Goal: Transaction & Acquisition: Purchase product/service

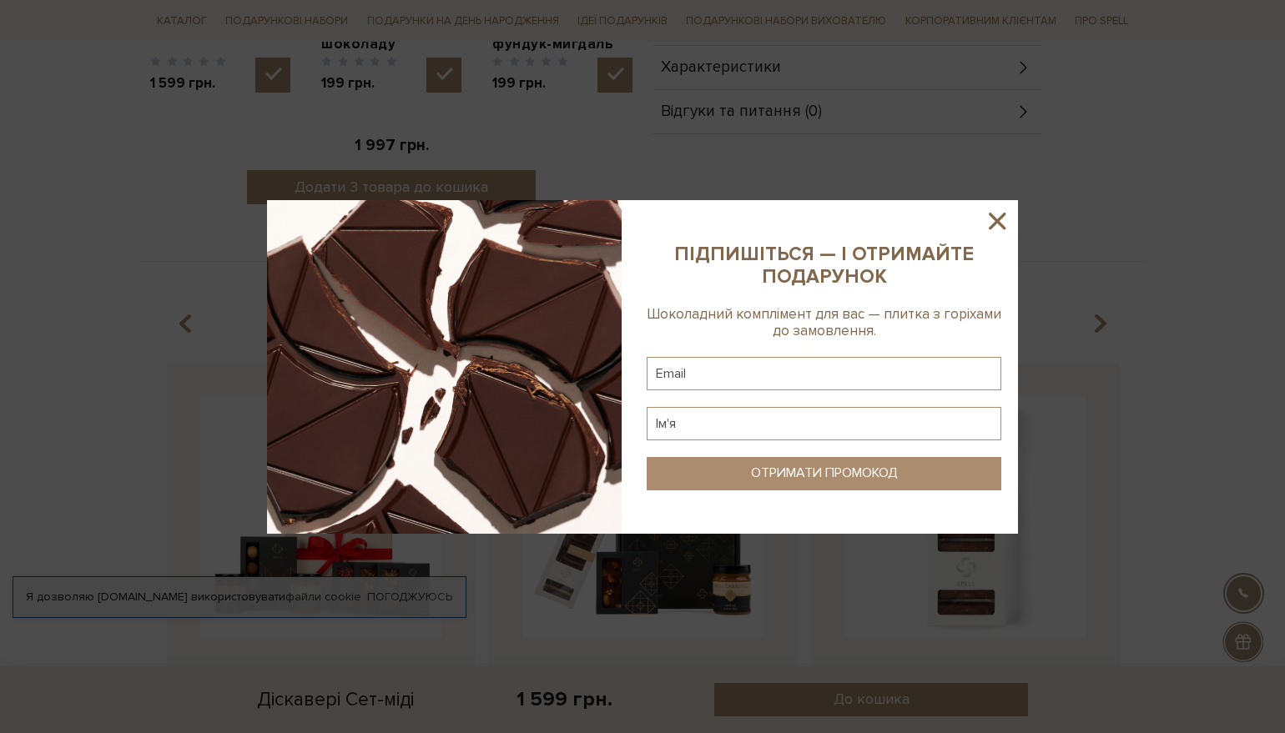
scroll to position [1085, 0]
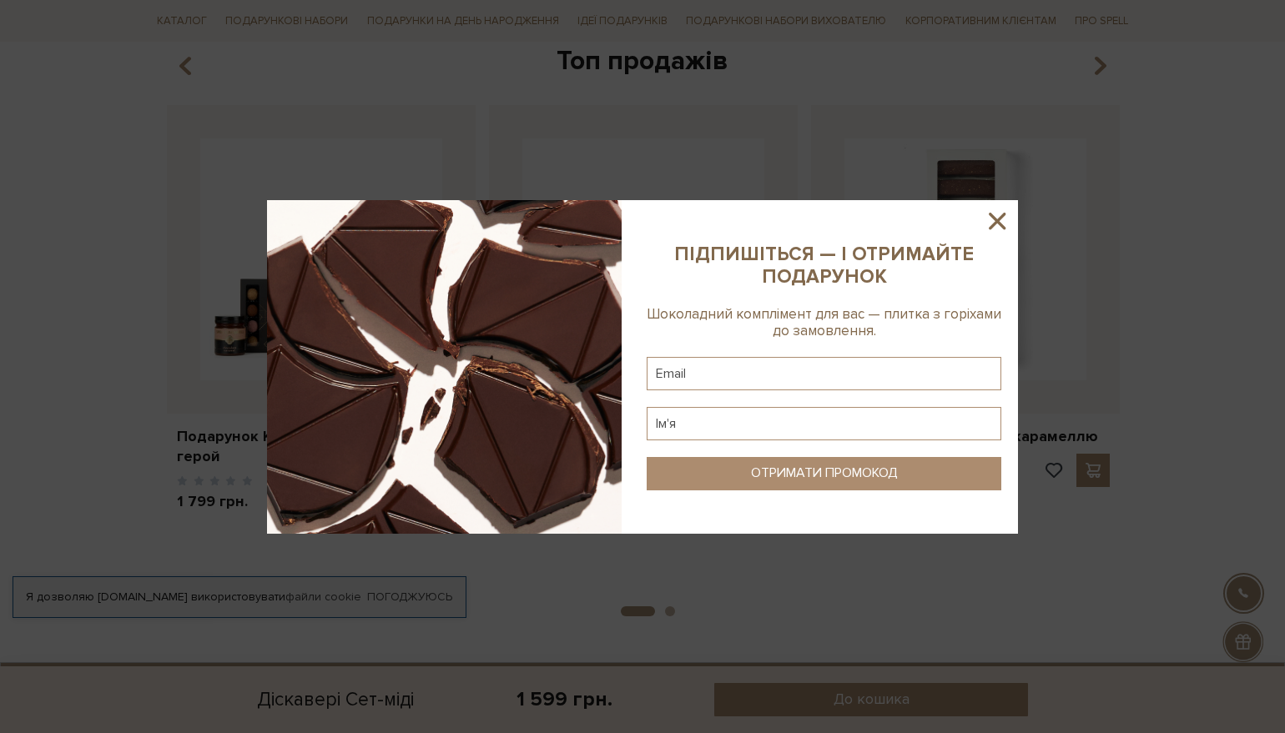
click at [991, 205] on sys-column-static at bounding box center [824, 367] width 388 height 334
click at [995, 219] on icon at bounding box center [997, 221] width 17 height 17
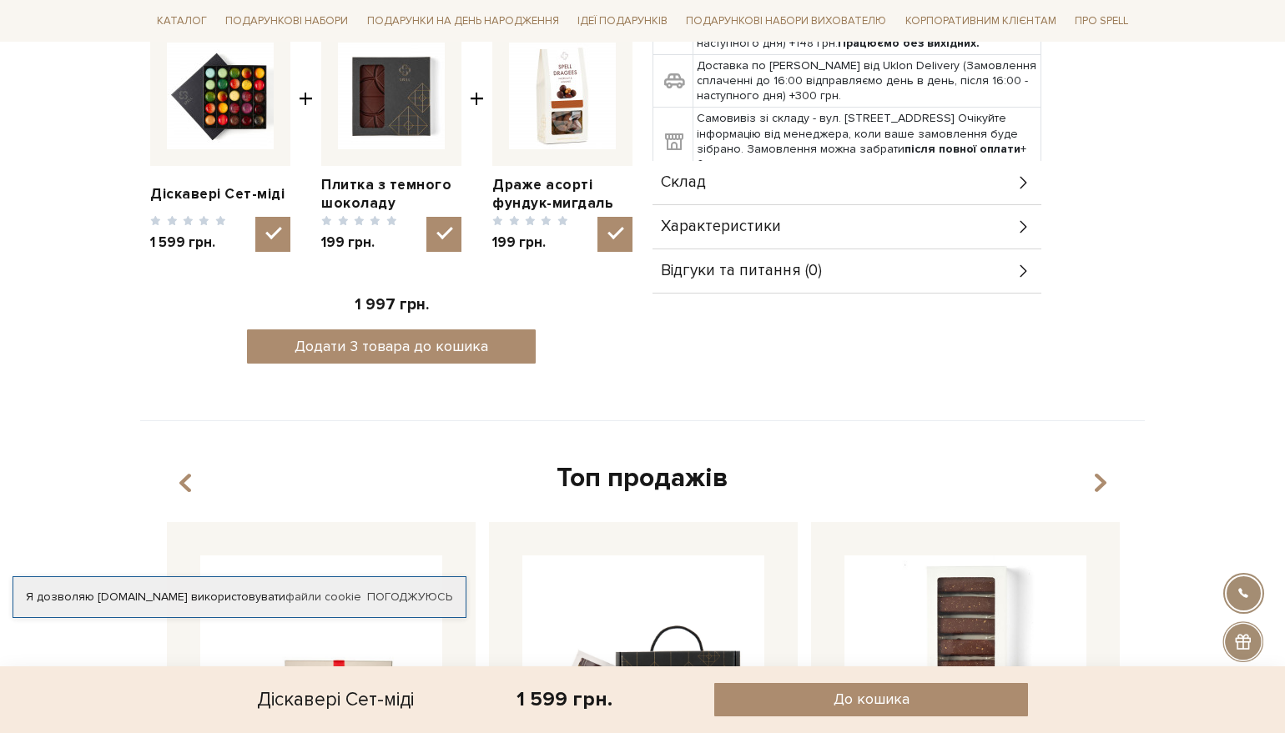
scroll to position [0, 0]
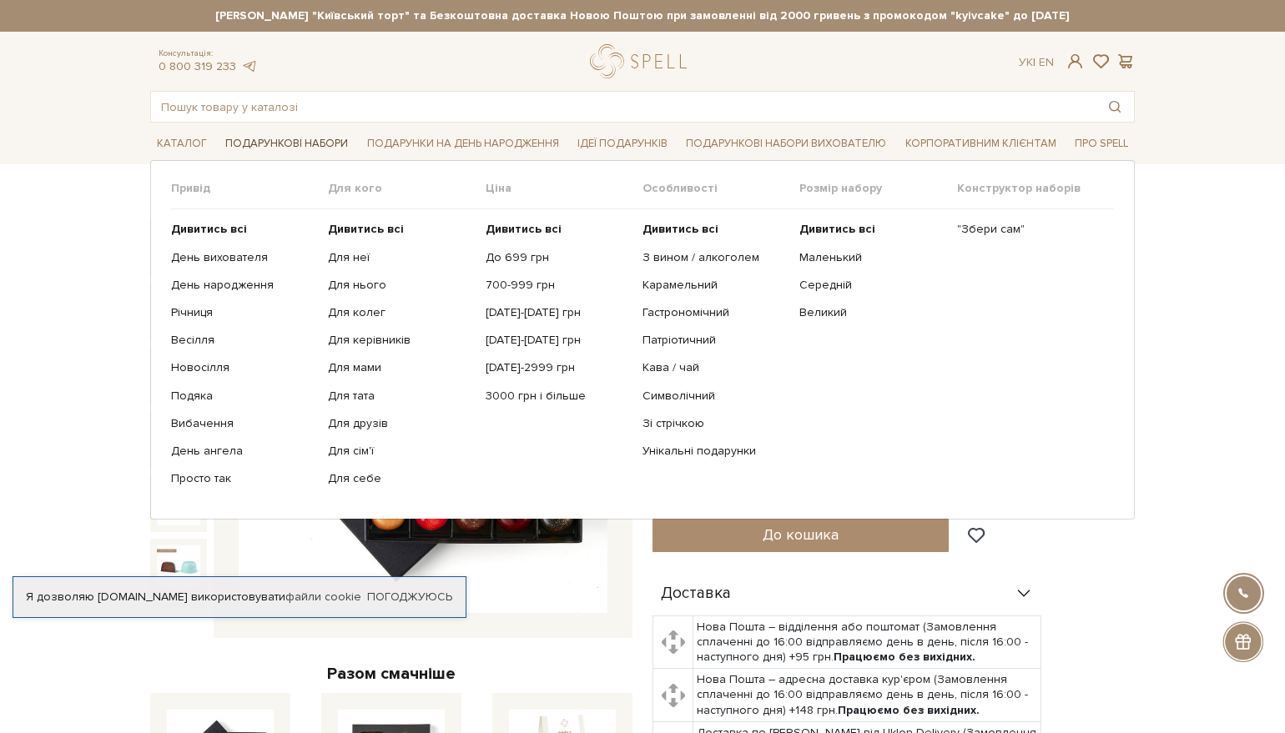
click at [292, 144] on link "Подарункові набори" at bounding box center [287, 144] width 136 height 26
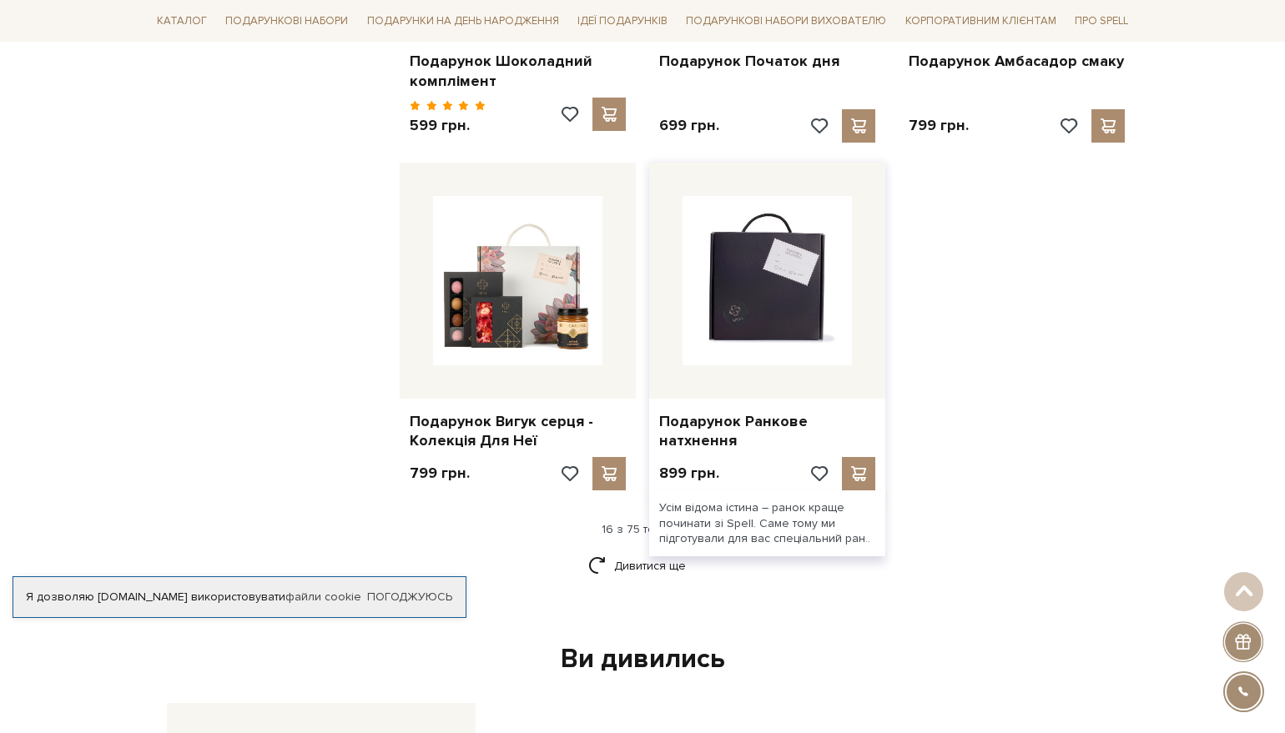
scroll to position [2253, 0]
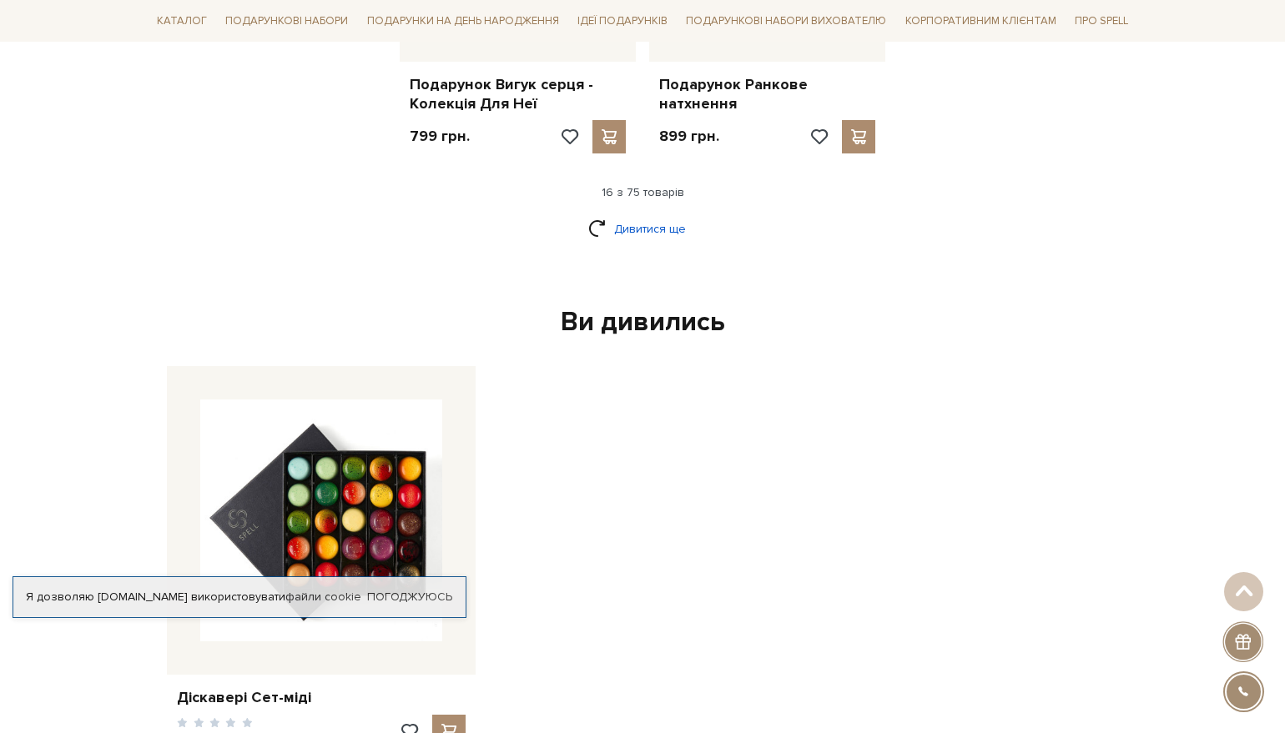
click at [635, 221] on link "Дивитися ще" at bounding box center [642, 228] width 108 height 29
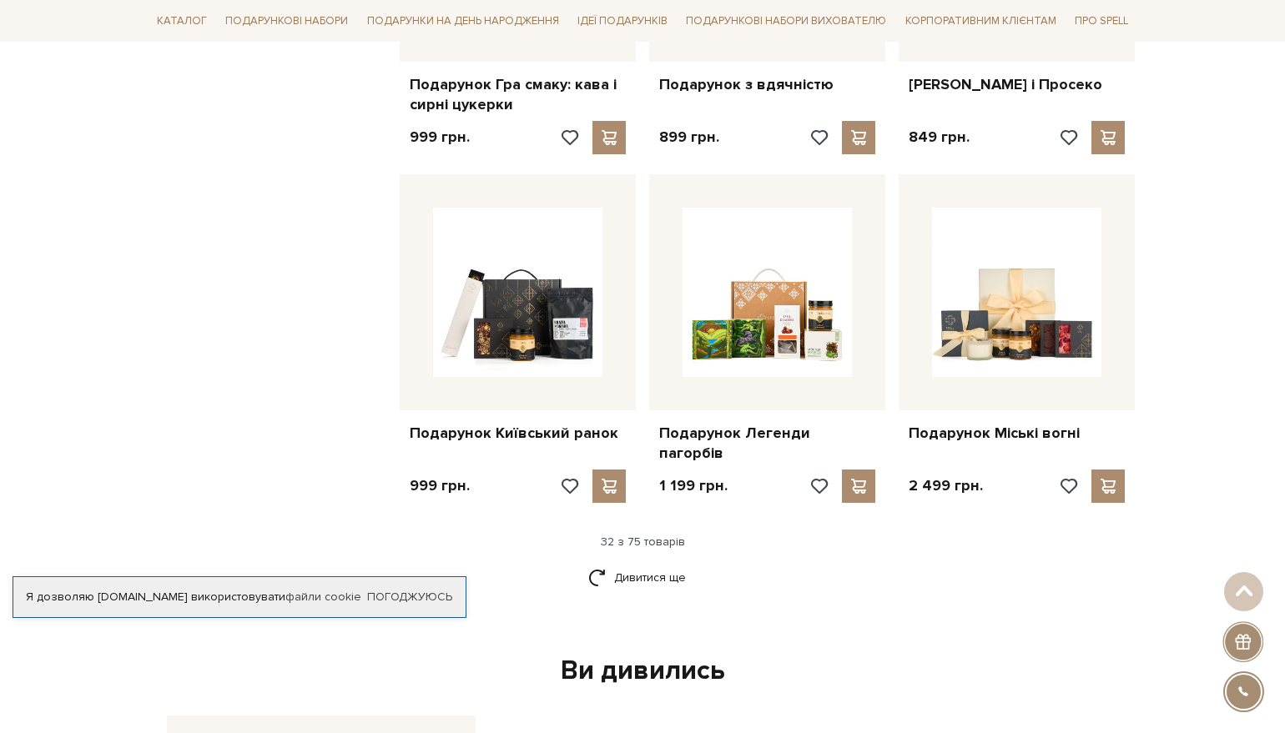
scroll to position [3921, 0]
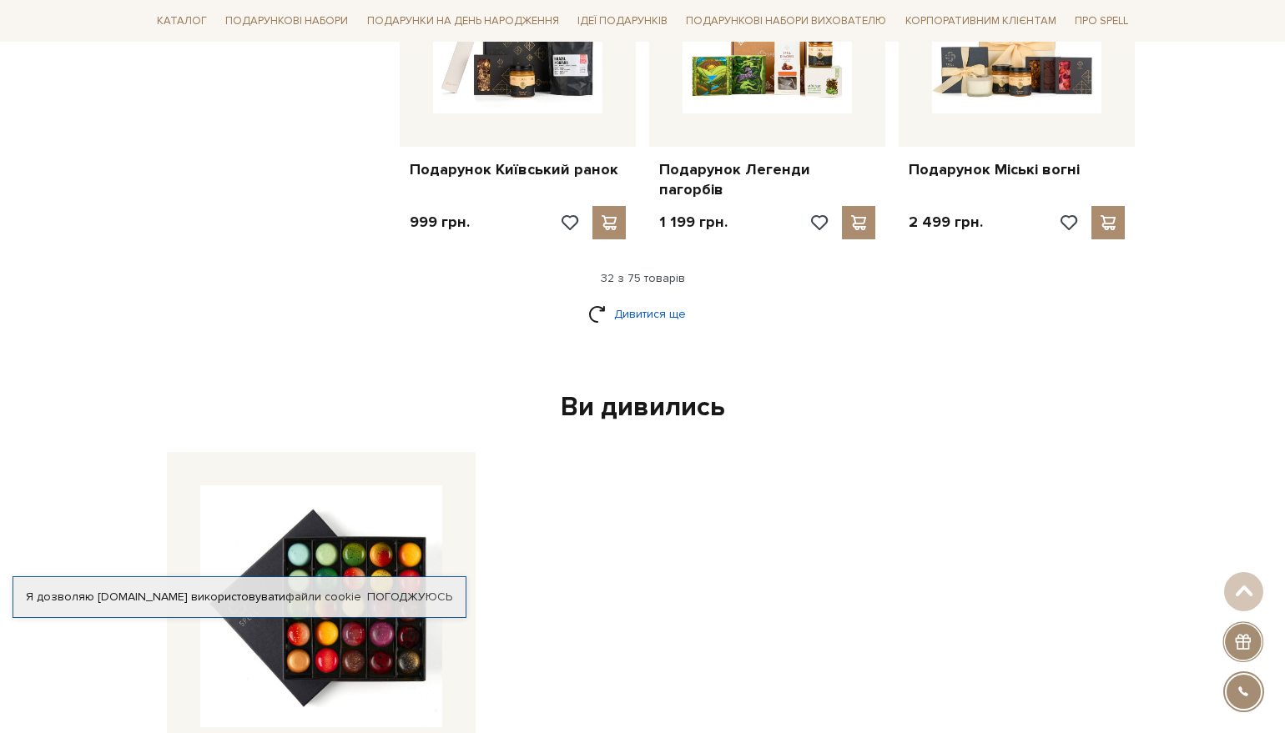
click at [638, 300] on link "Дивитися ще" at bounding box center [642, 314] width 108 height 29
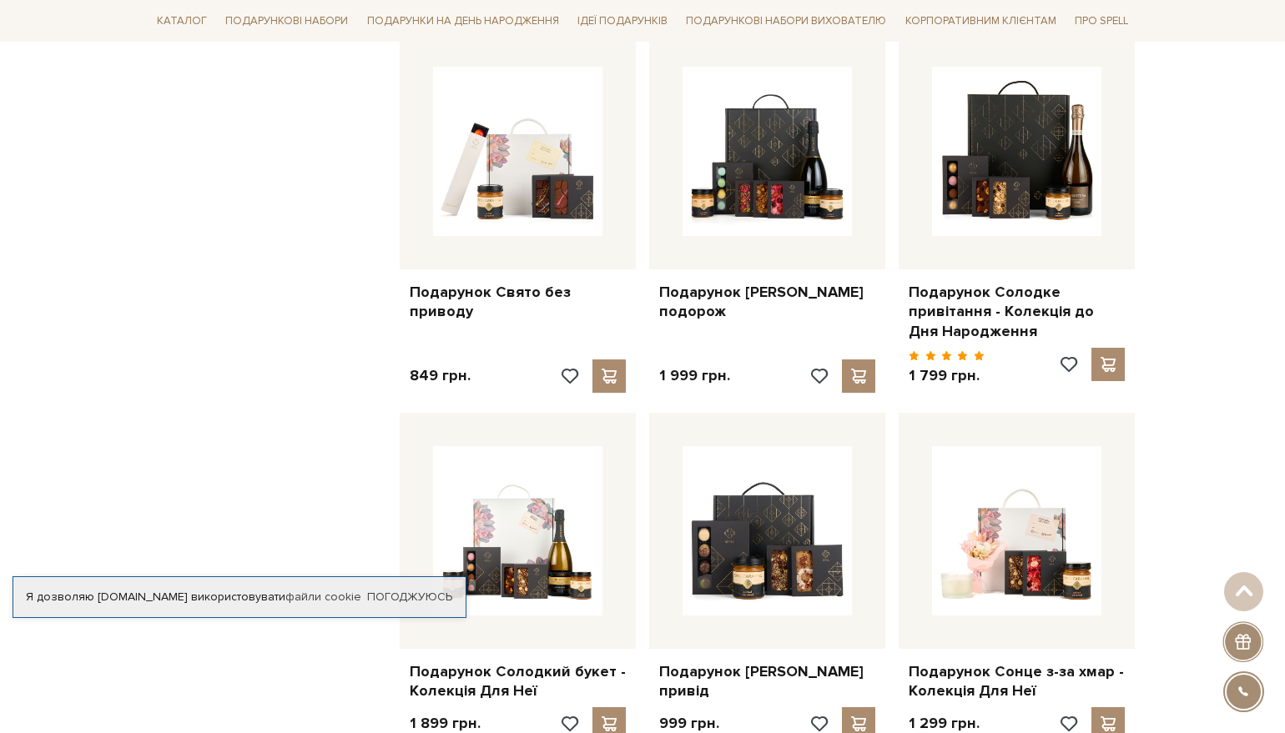
scroll to position [4088, 0]
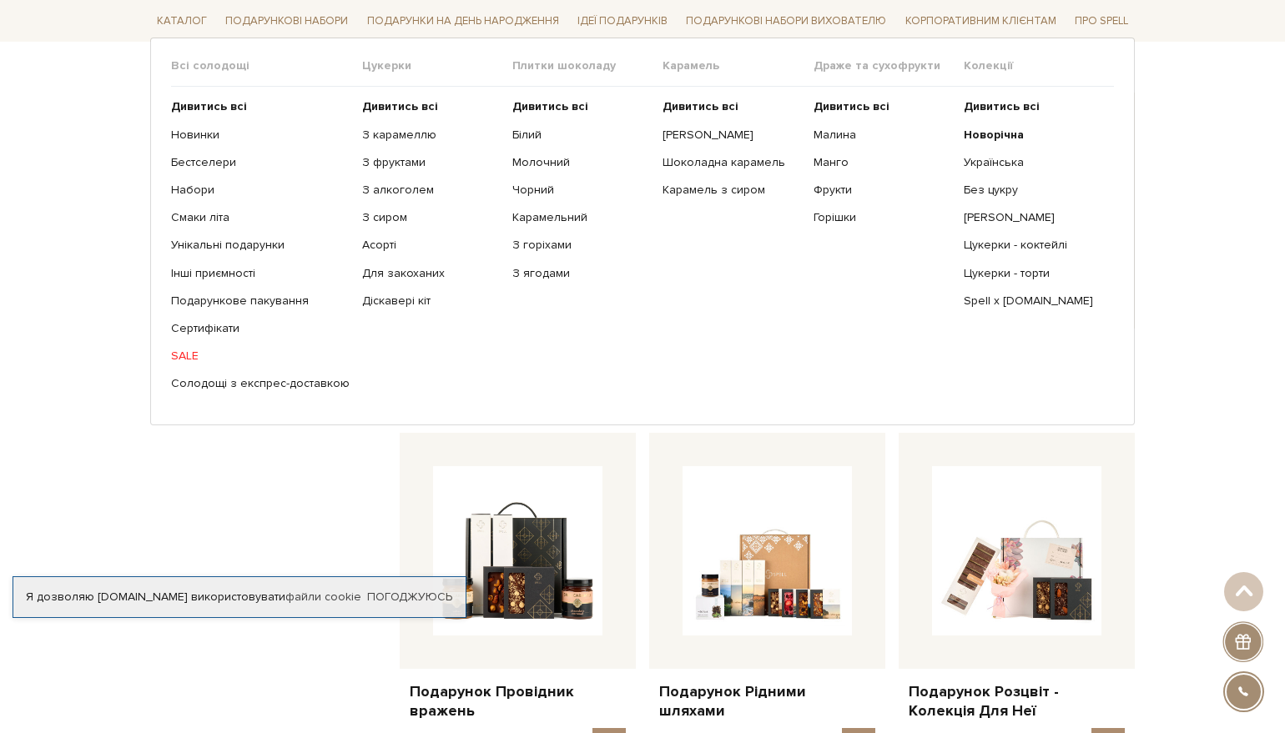
drag, startPoint x: 370, startPoint y: 73, endPoint x: 372, endPoint y: 64, distance: 8.5
click at [371, 72] on span "Цукерки" at bounding box center [437, 65] width 150 height 15
click at [373, 63] on span "Цукерки" at bounding box center [437, 65] width 150 height 15
click at [373, 100] on b "Дивитись всі" at bounding box center [400, 106] width 76 height 14
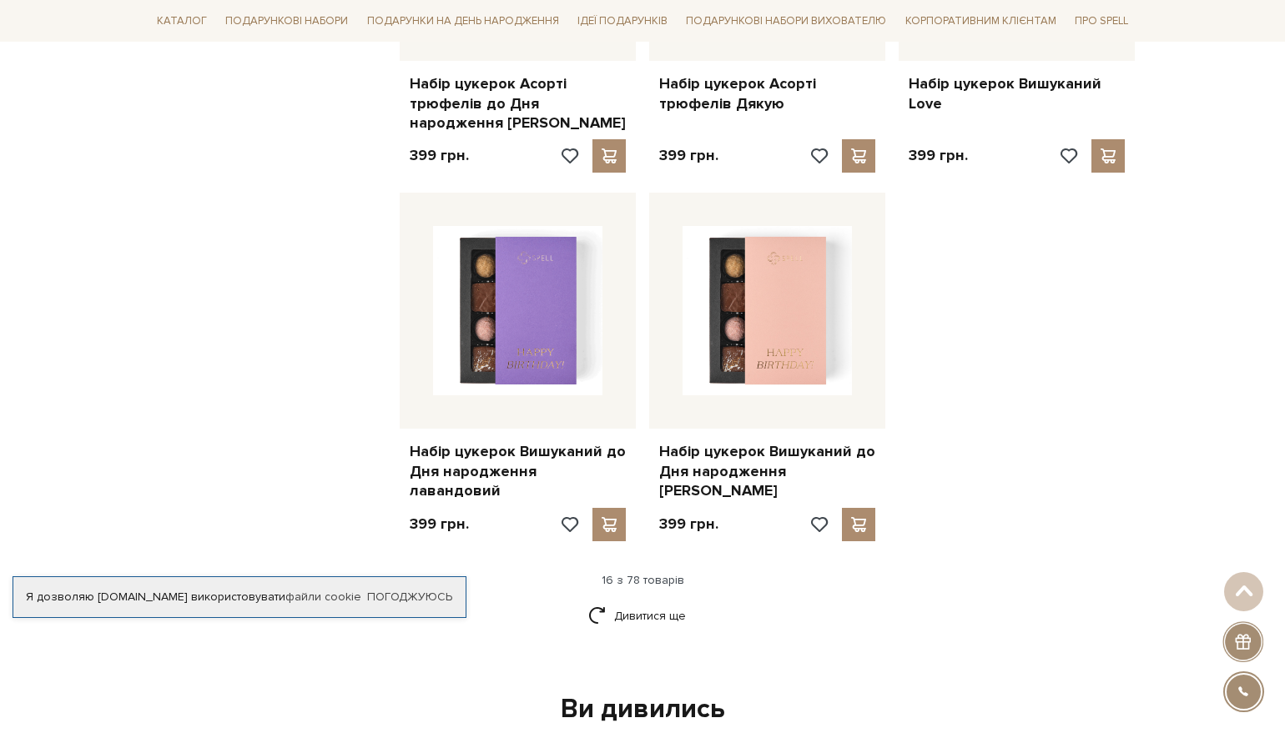
scroll to position [2169, 0]
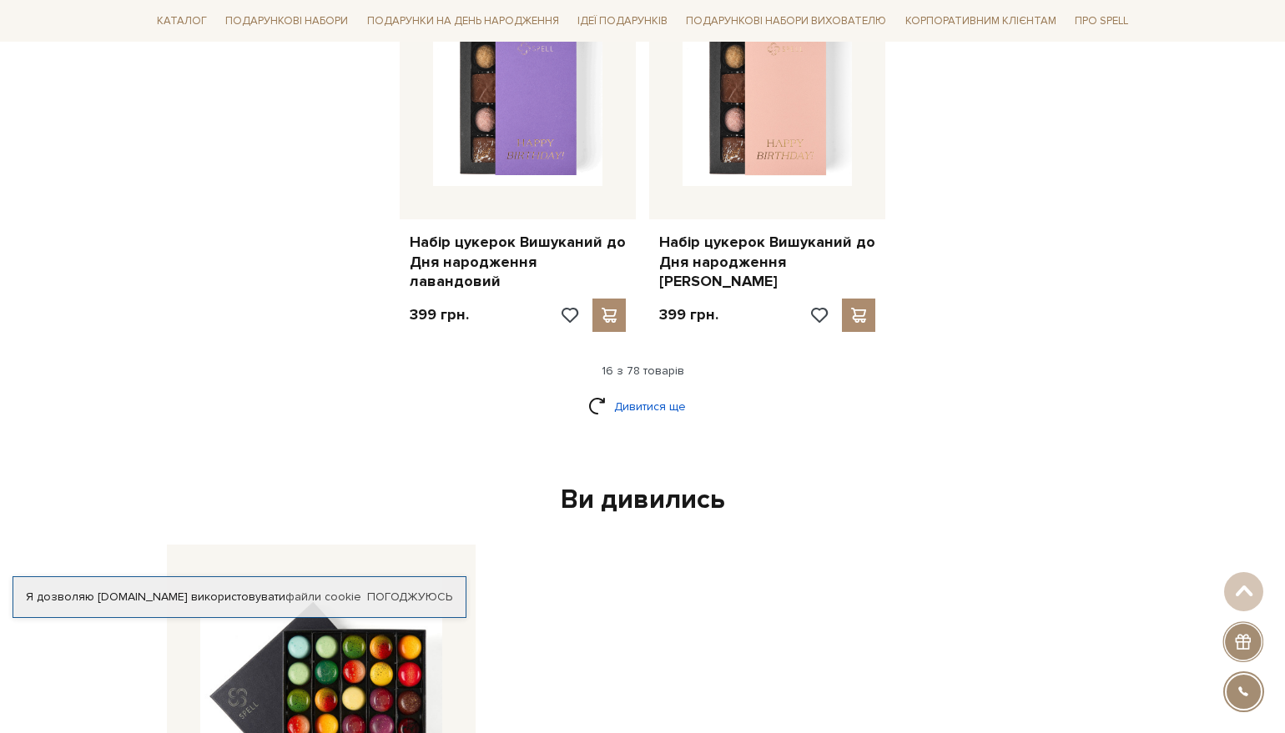
click at [636, 392] on link "Дивитися ще" at bounding box center [642, 406] width 108 height 29
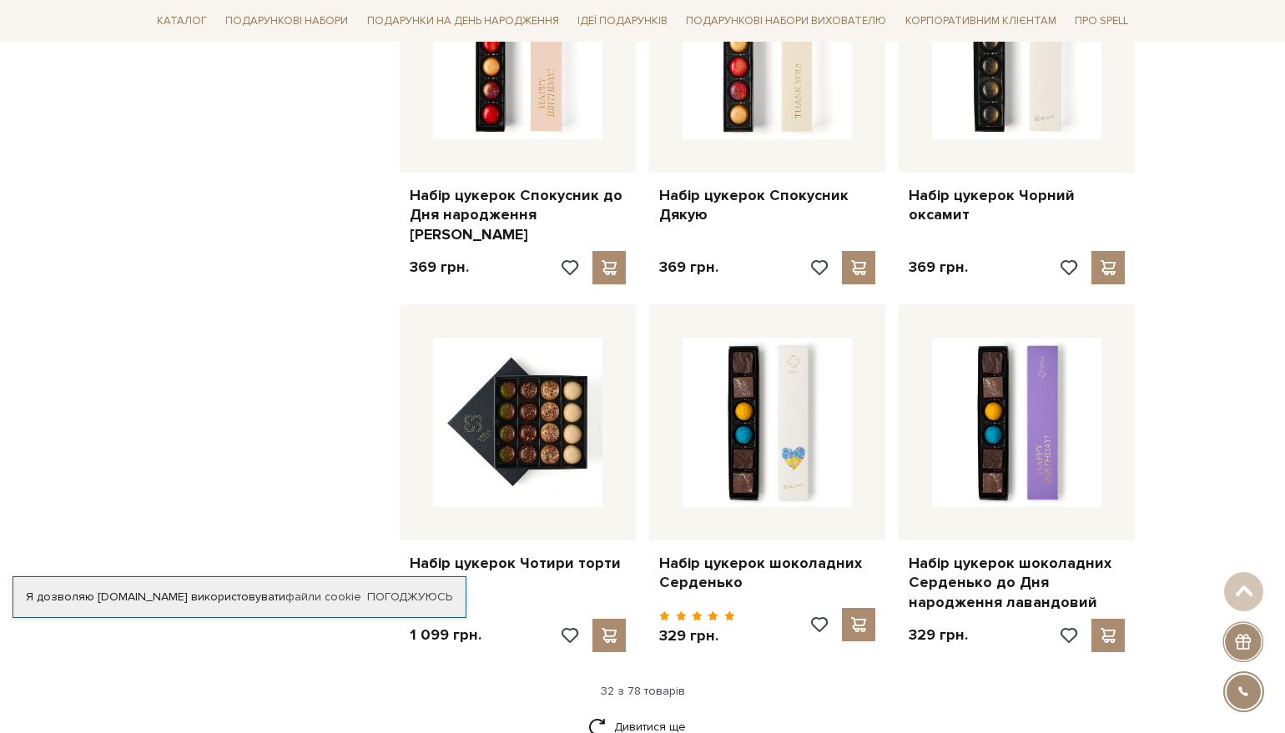
scroll to position [3671, 0]
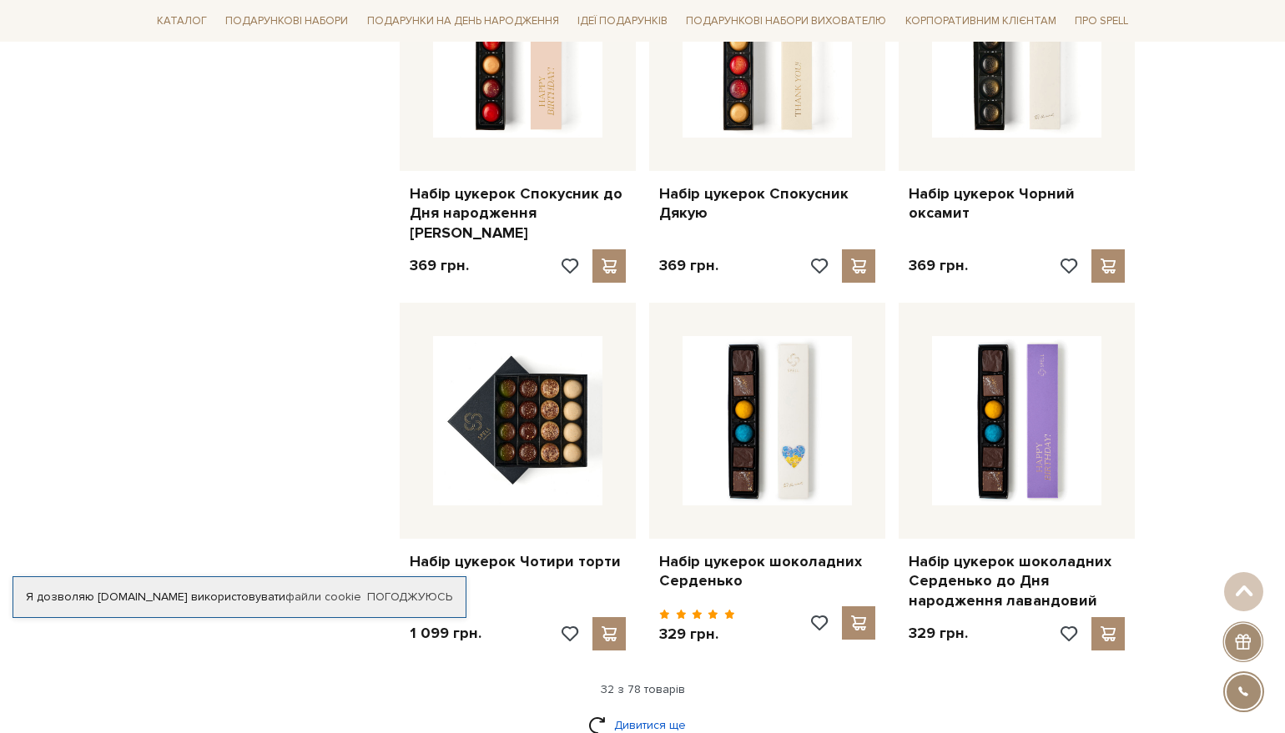
click at [627, 711] on link "Дивитися ще" at bounding box center [642, 725] width 108 height 29
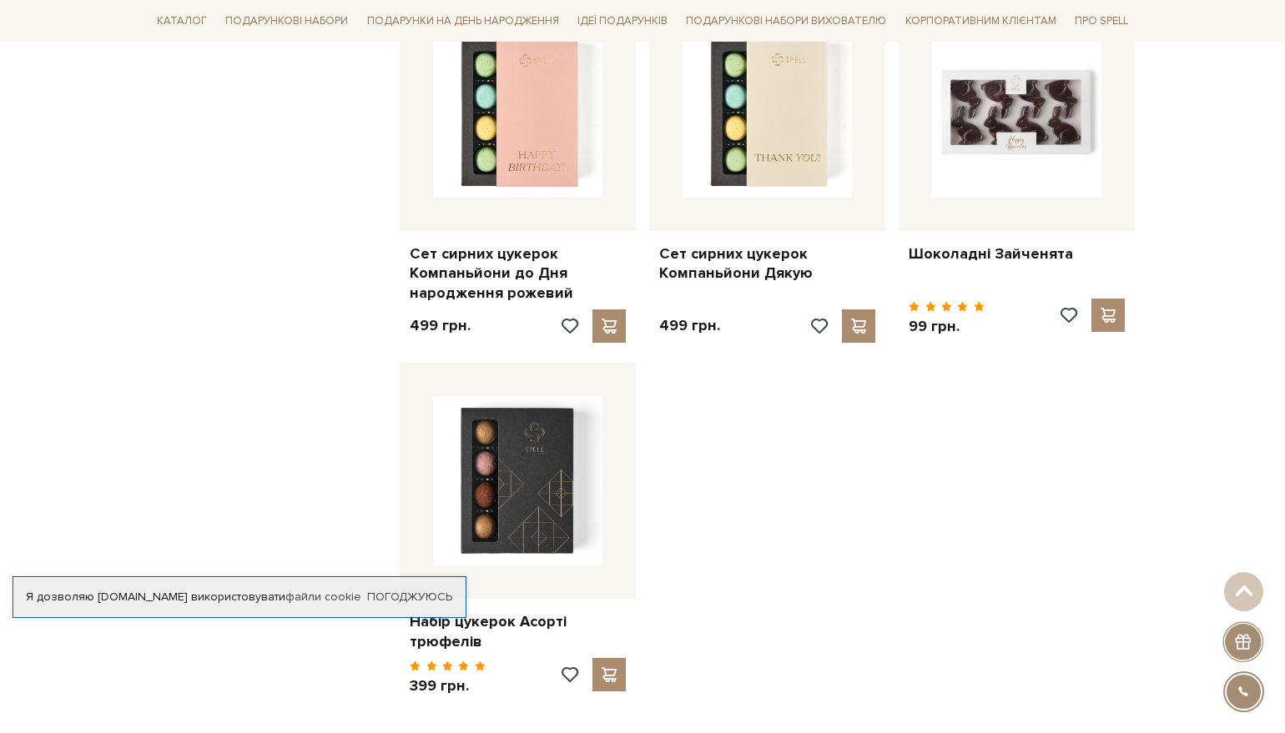
scroll to position [5840, 0]
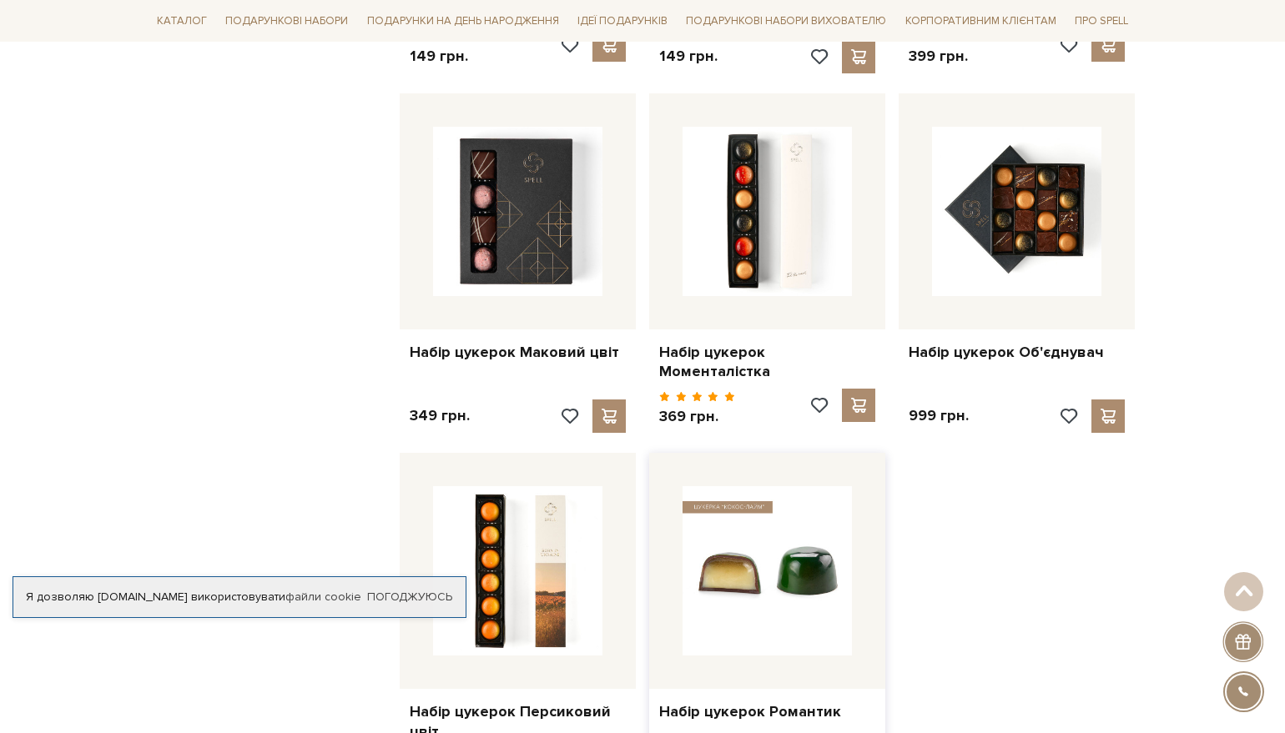
scroll to position [7509, 0]
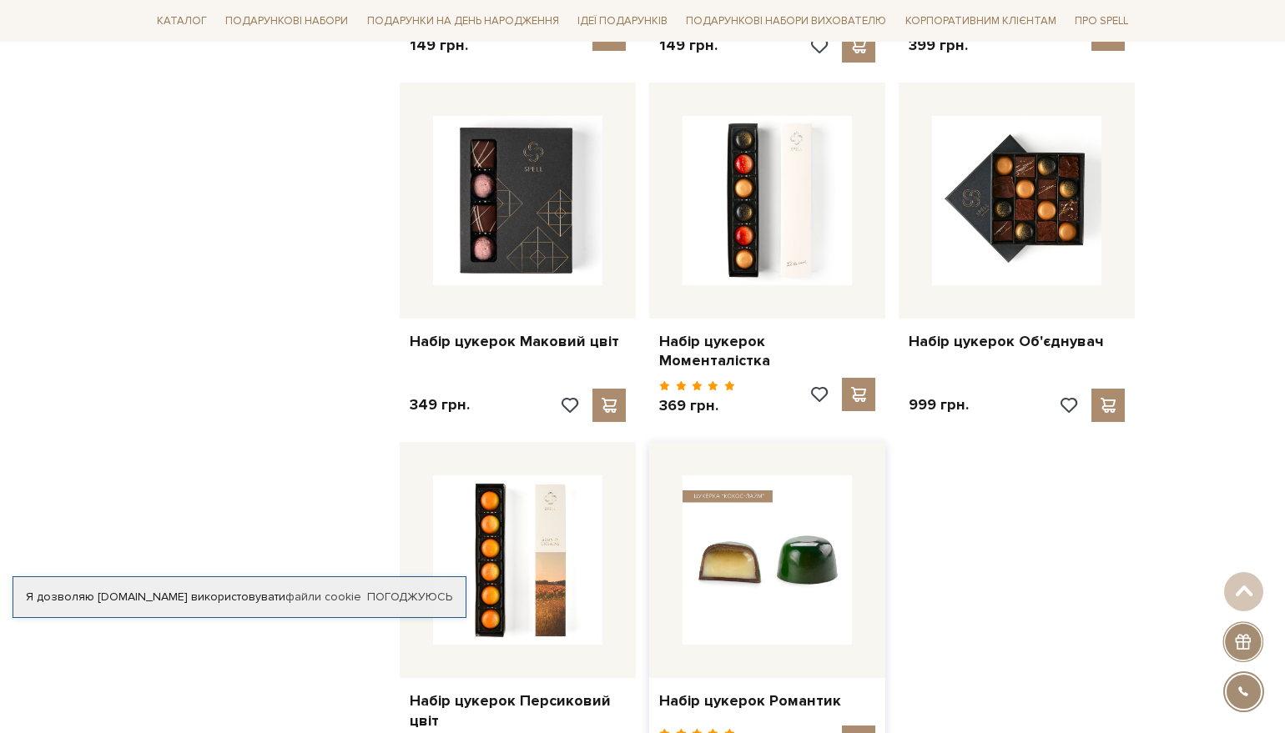
click at [758, 486] on img at bounding box center [766, 560] width 169 height 169
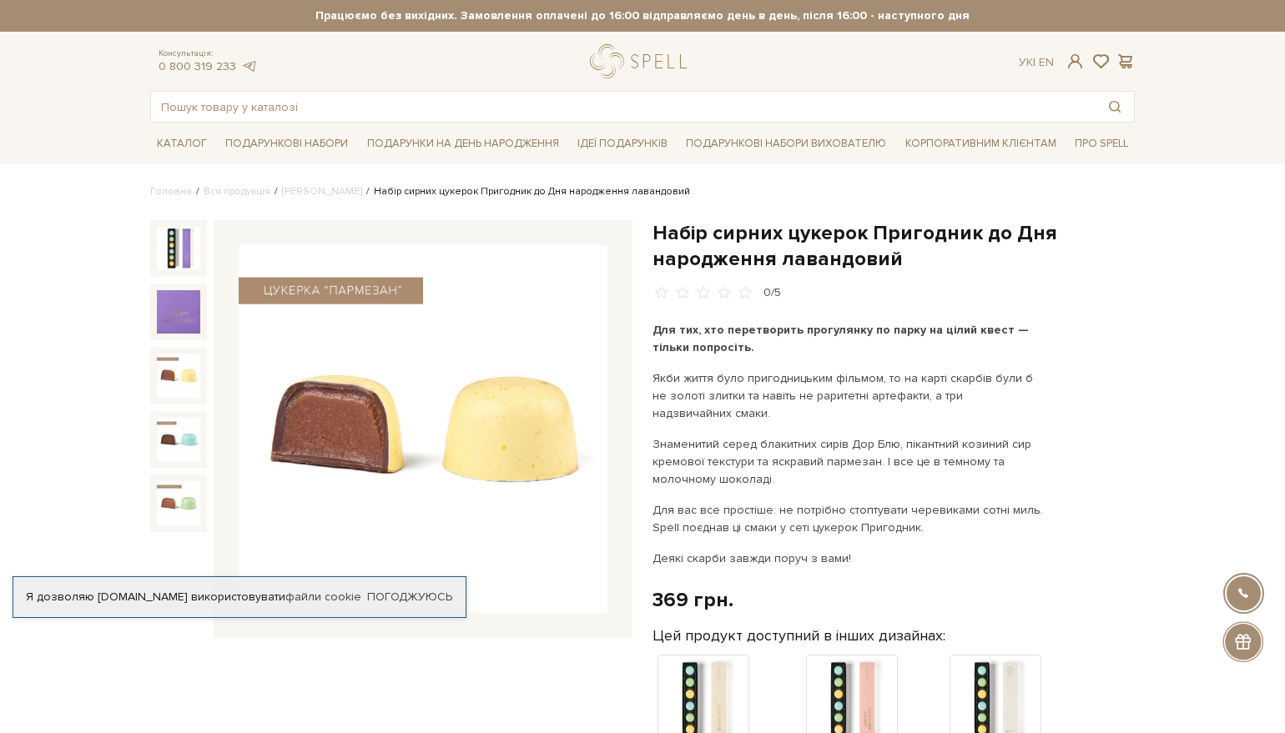
click at [175, 372] on img at bounding box center [178, 375] width 43 height 43
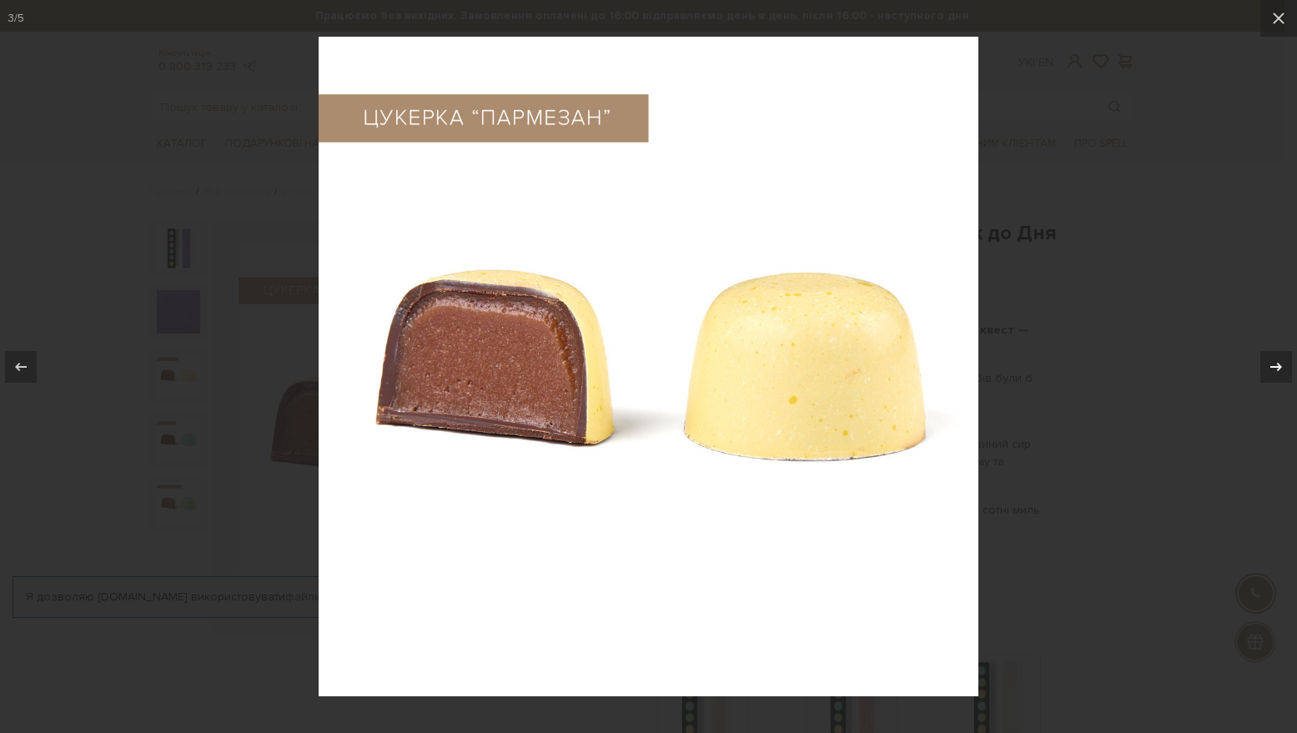
click at [1277, 368] on icon at bounding box center [1277, 367] width 20 height 20
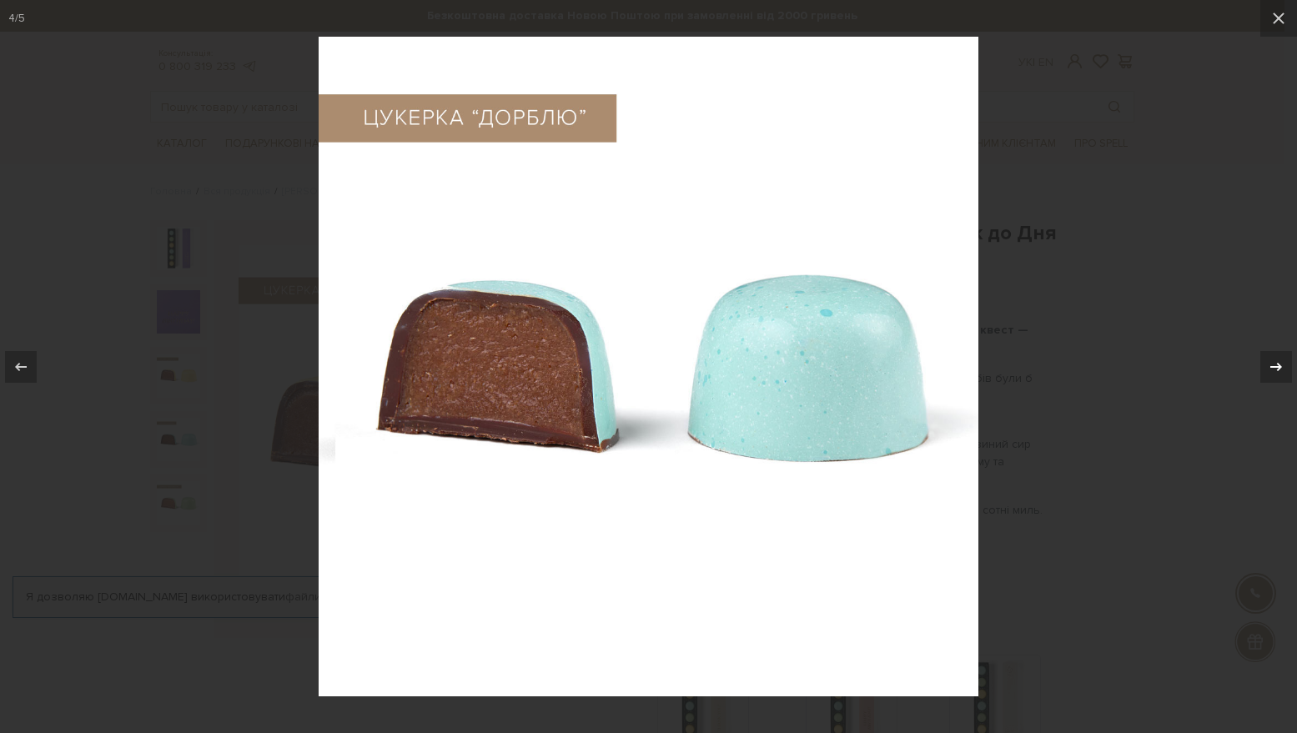
click at [1277, 368] on icon at bounding box center [1277, 367] width 20 height 20
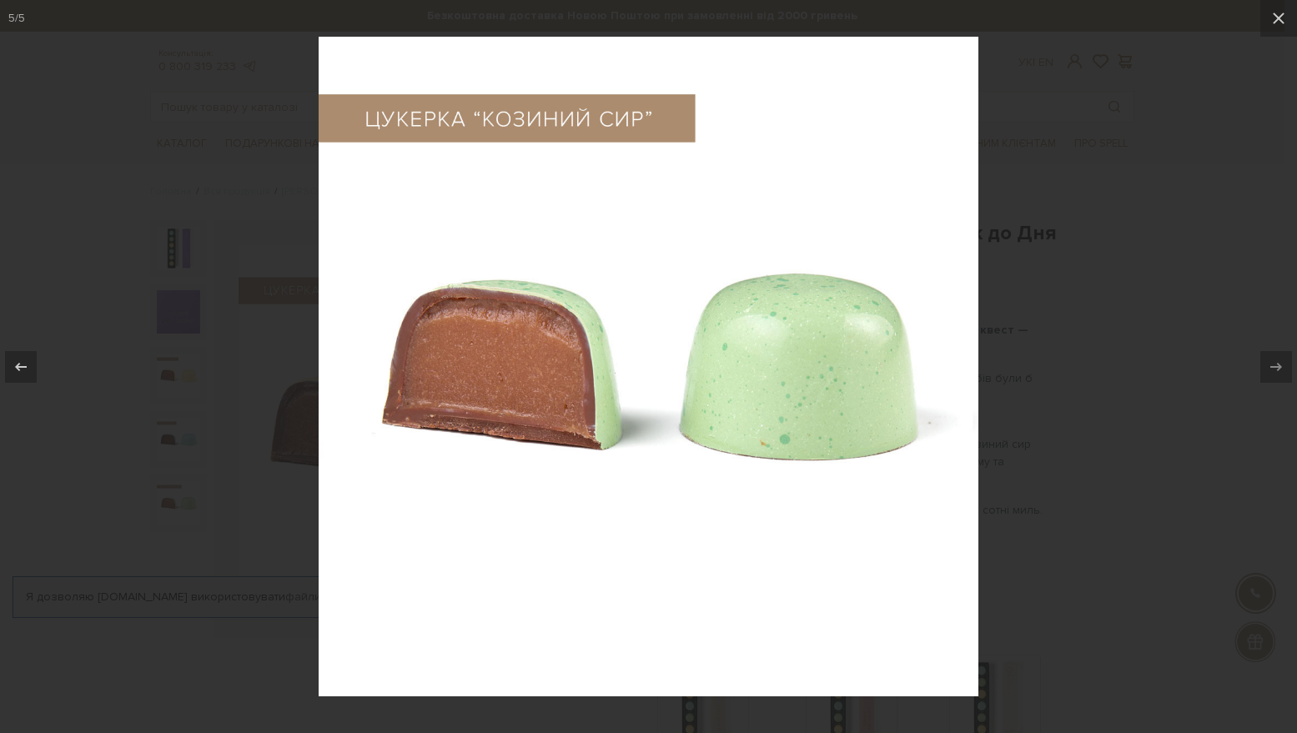
click at [1097, 331] on div at bounding box center [648, 366] width 1297 height 733
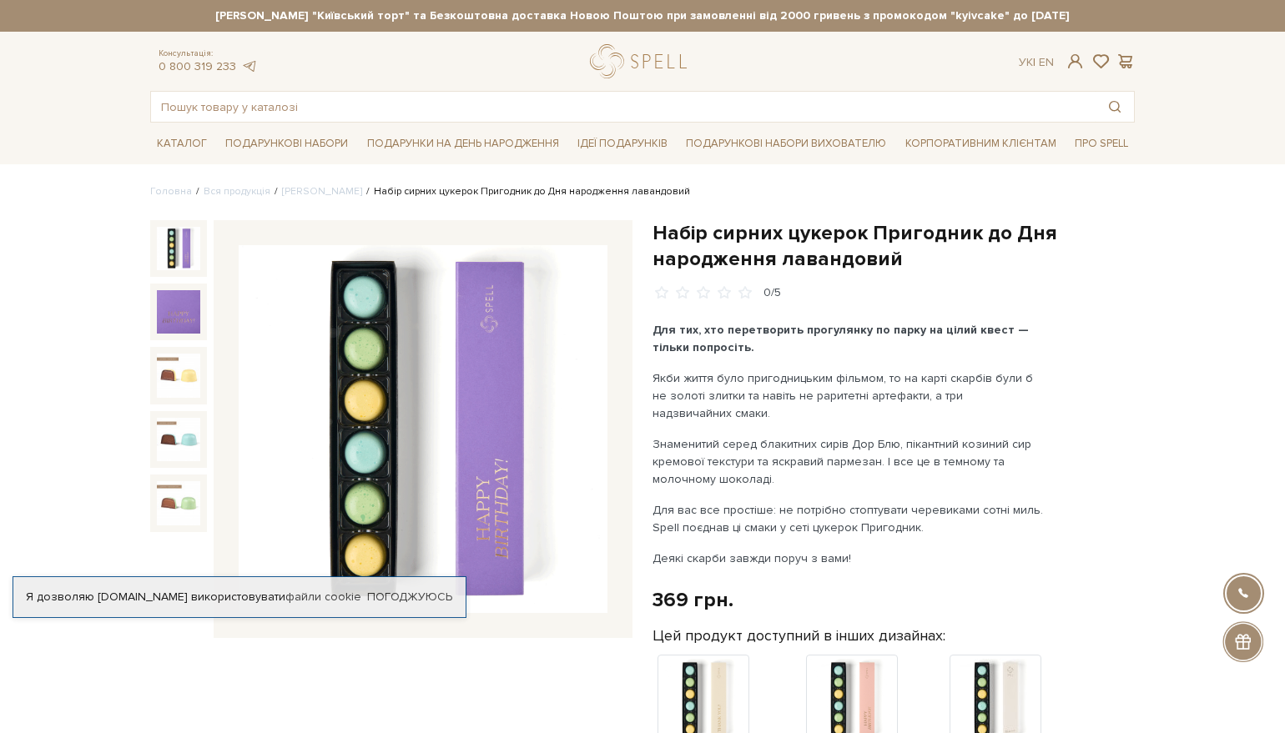
click at [171, 236] on img at bounding box center [178, 248] width 43 height 43
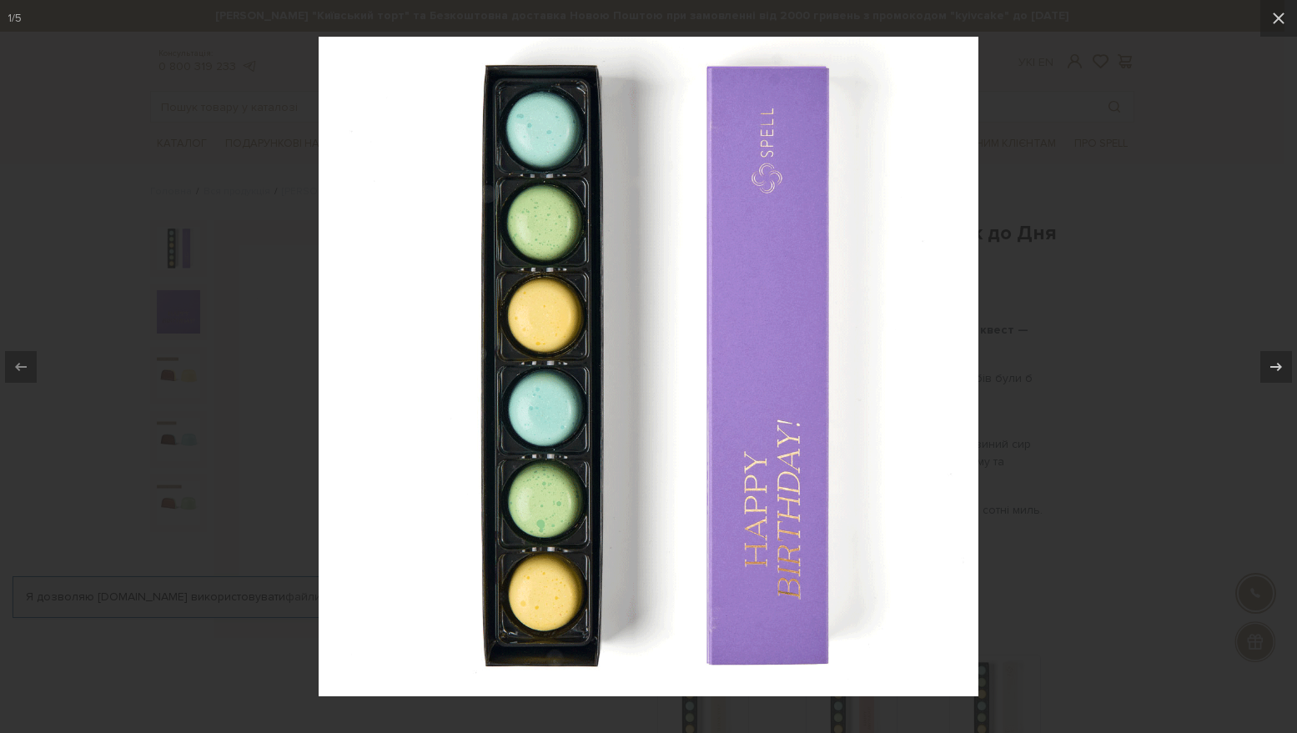
drag, startPoint x: 156, startPoint y: 229, endPoint x: 479, endPoint y: 14, distance: 387.6
click at [177, 214] on div at bounding box center [648, 366] width 1297 height 733
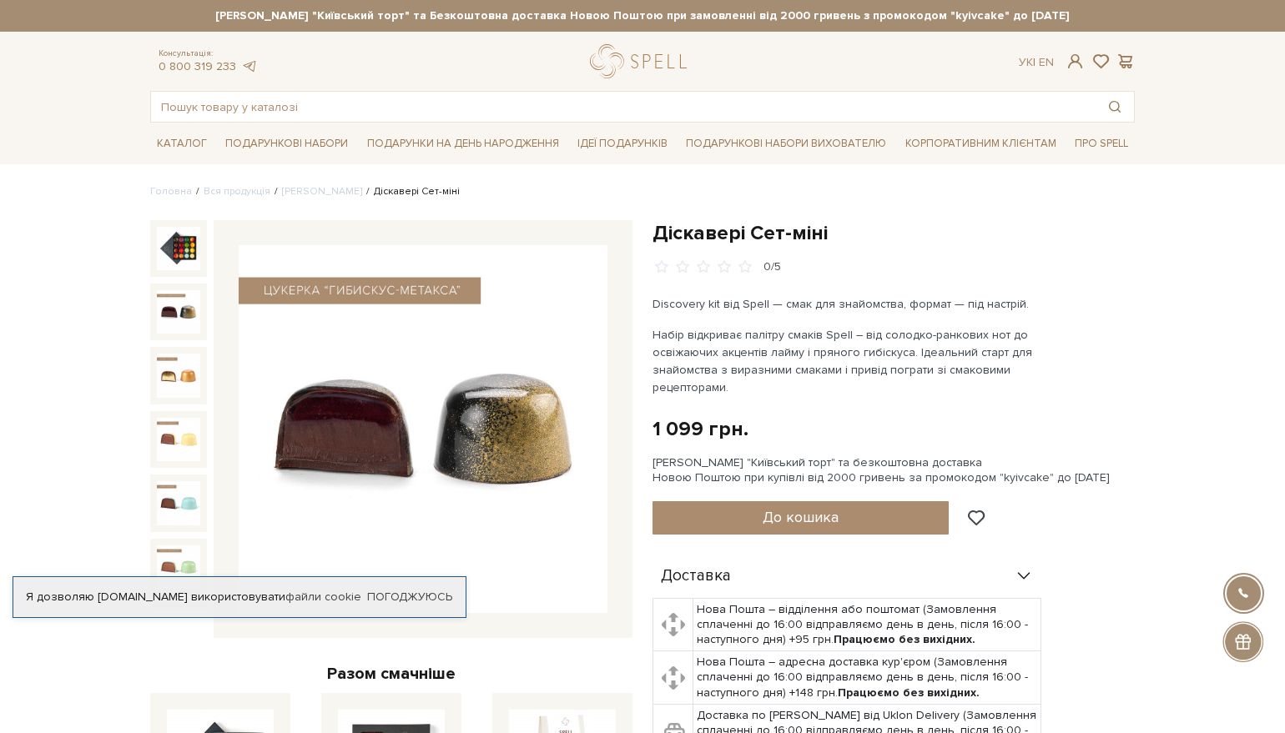
click at [159, 299] on img at bounding box center [178, 311] width 43 height 43
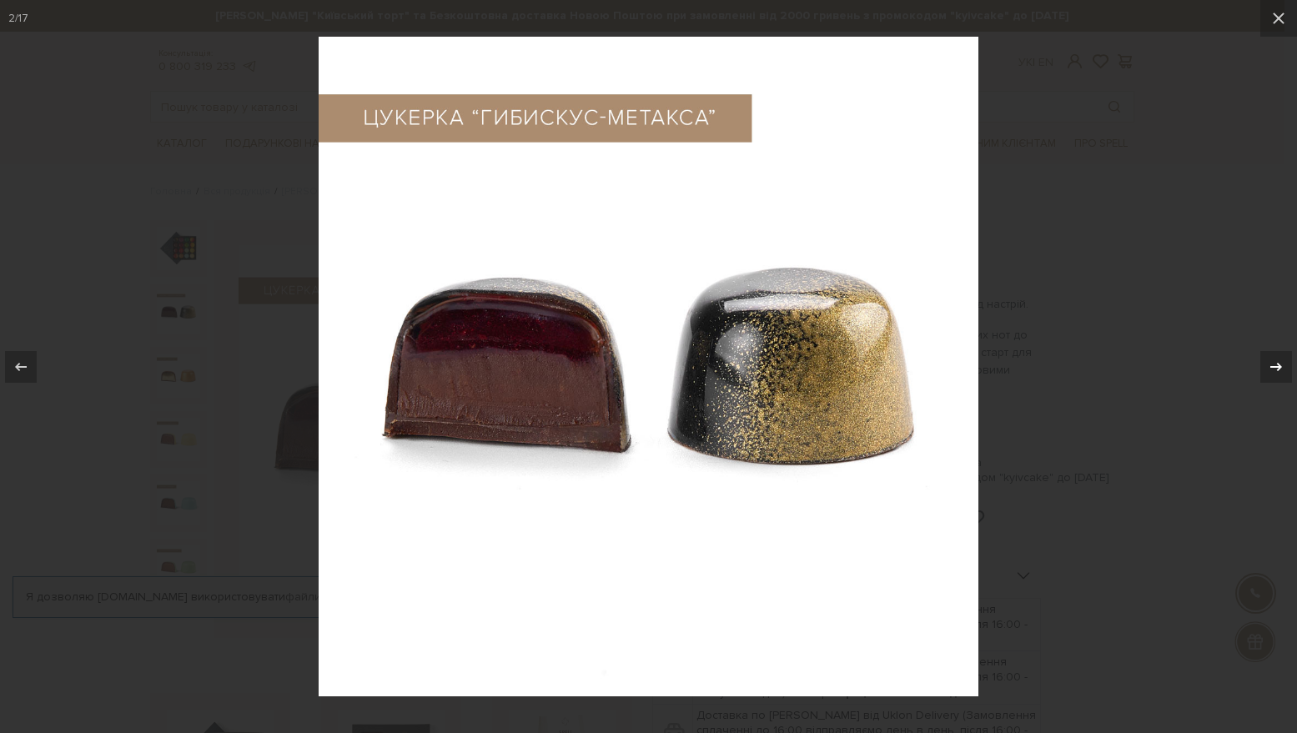
click at [1275, 370] on icon at bounding box center [1277, 367] width 20 height 20
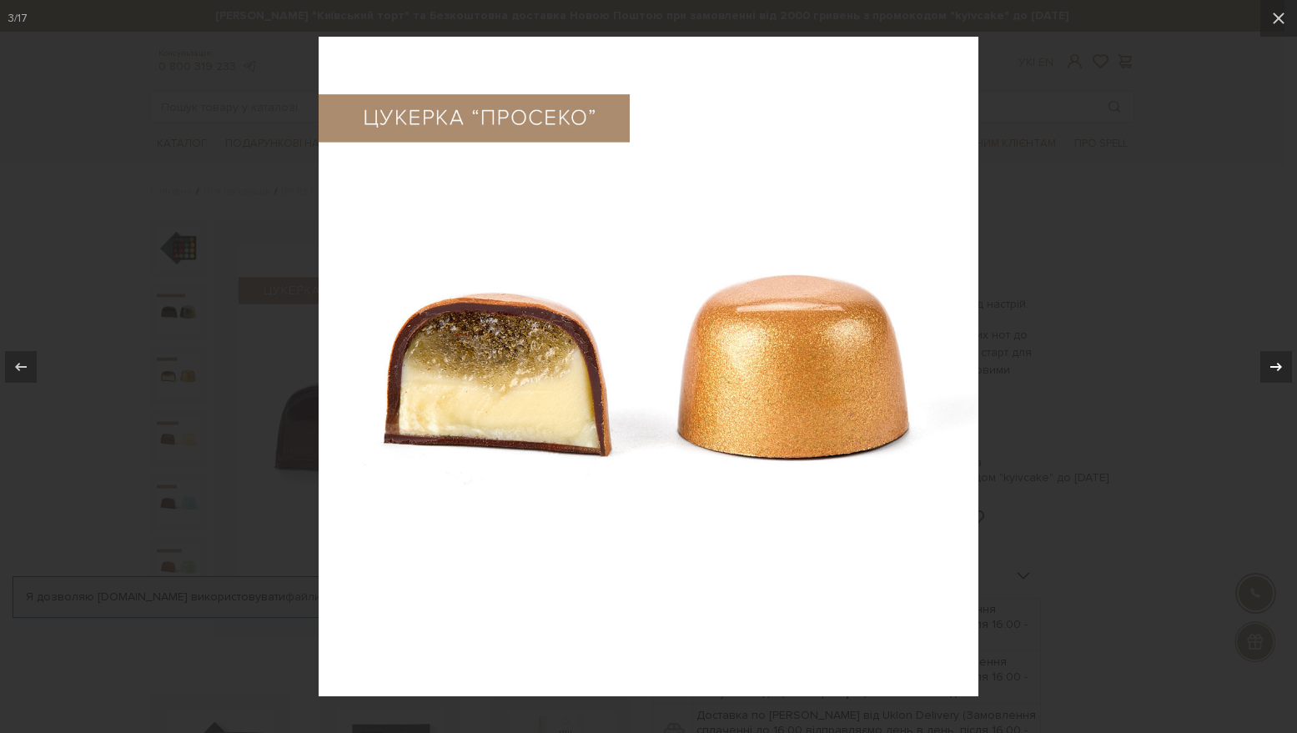
click at [1275, 370] on icon at bounding box center [1277, 367] width 20 height 20
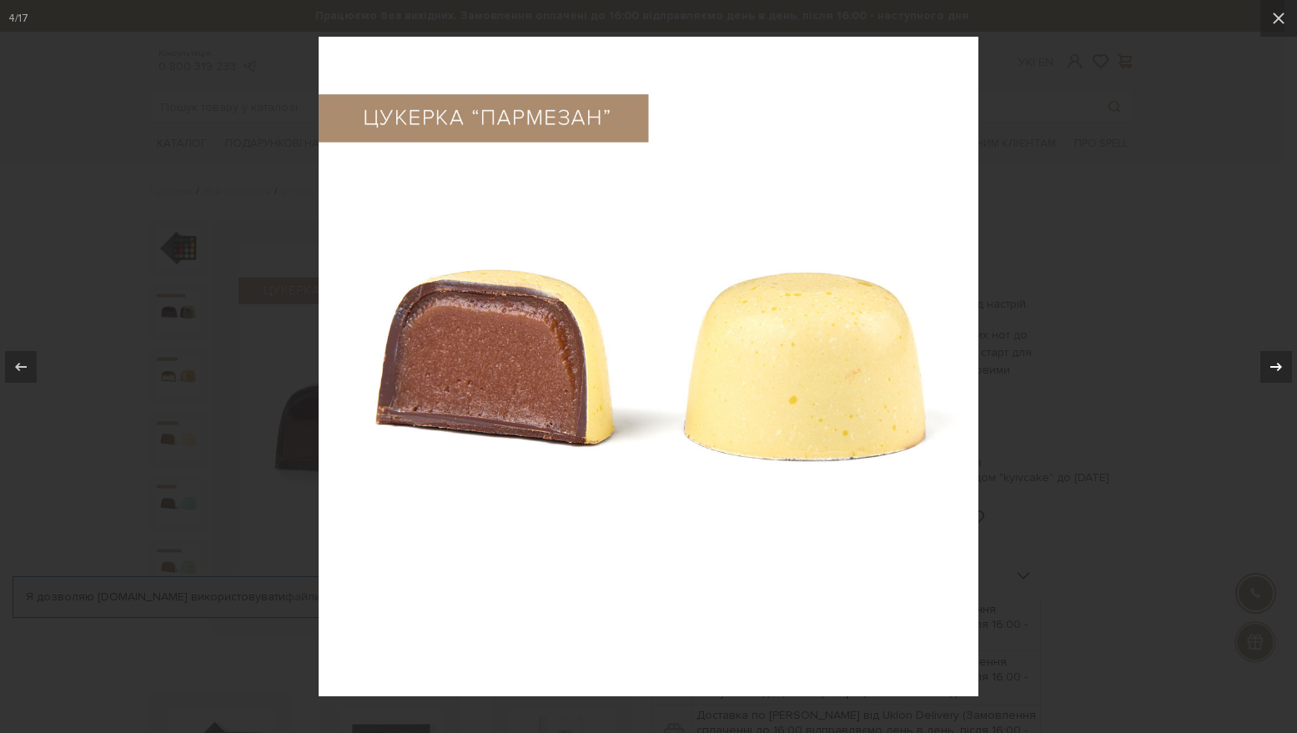
click at [1275, 370] on icon at bounding box center [1277, 367] width 20 height 20
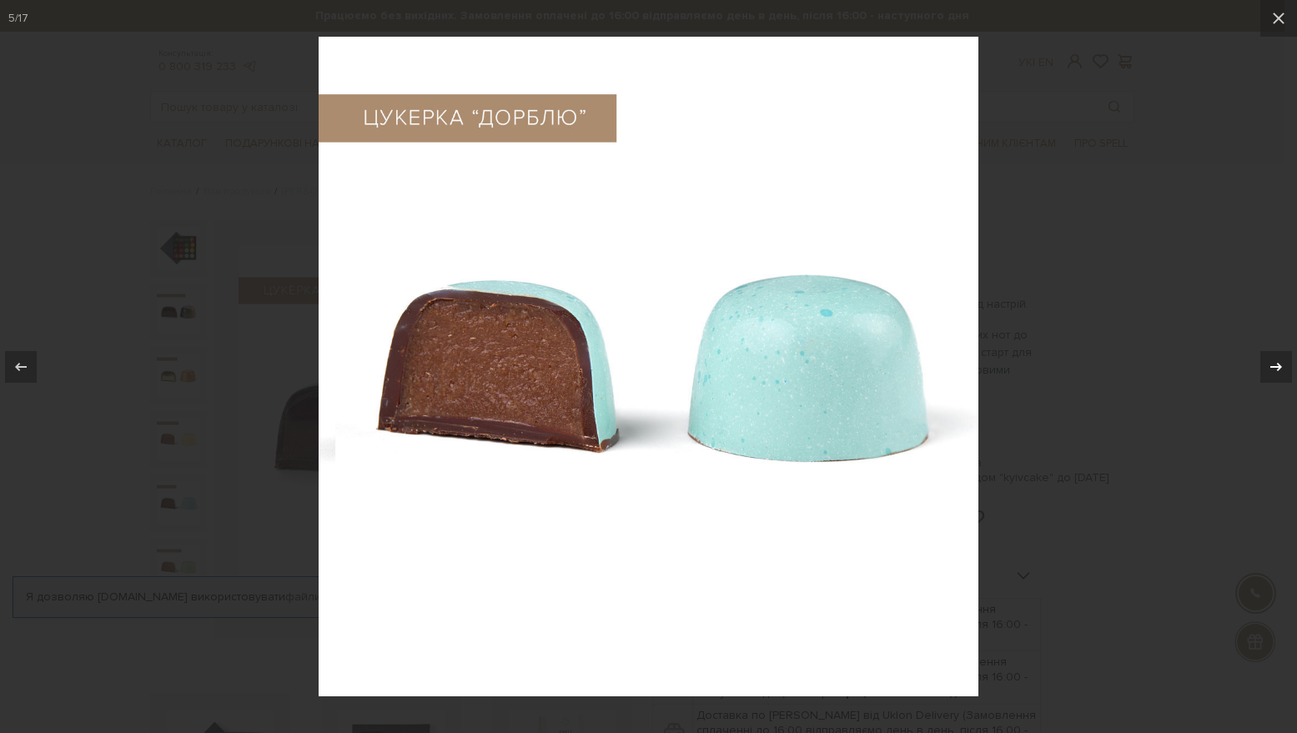
click at [1275, 370] on icon at bounding box center [1277, 367] width 20 height 20
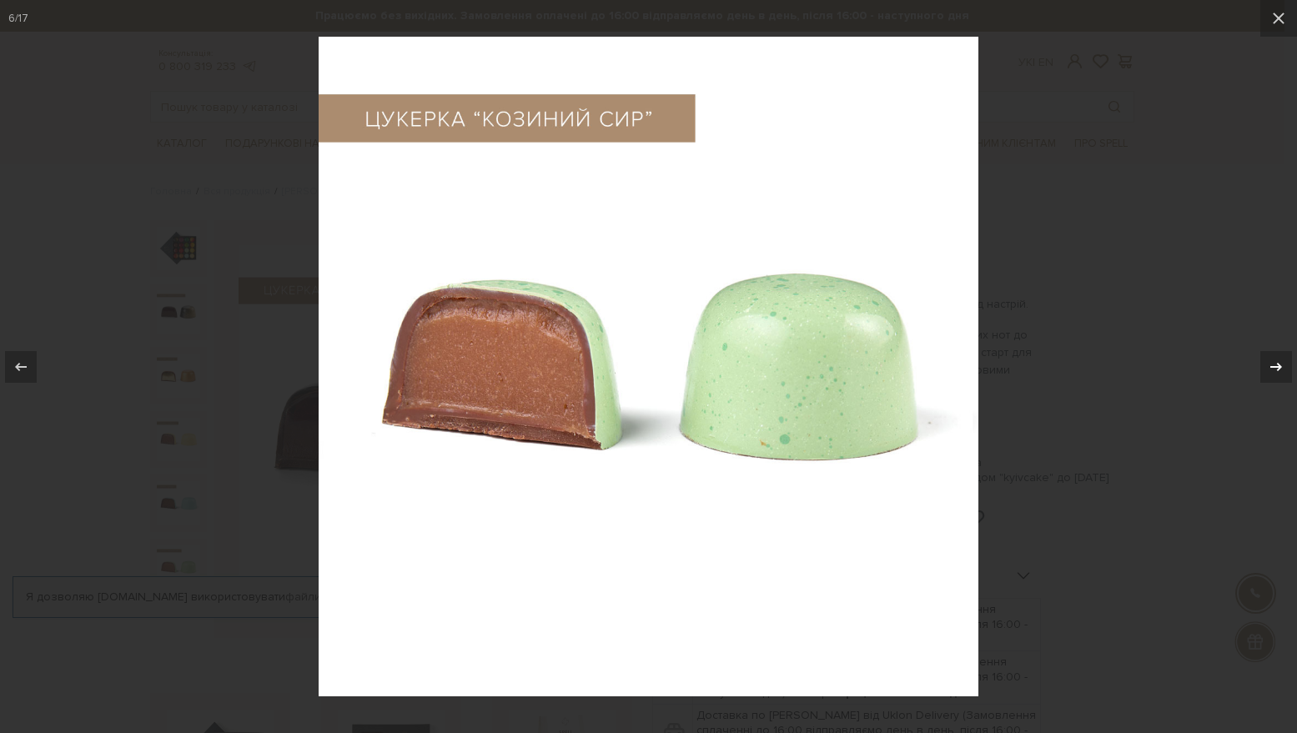
click at [1275, 370] on icon at bounding box center [1277, 367] width 20 height 20
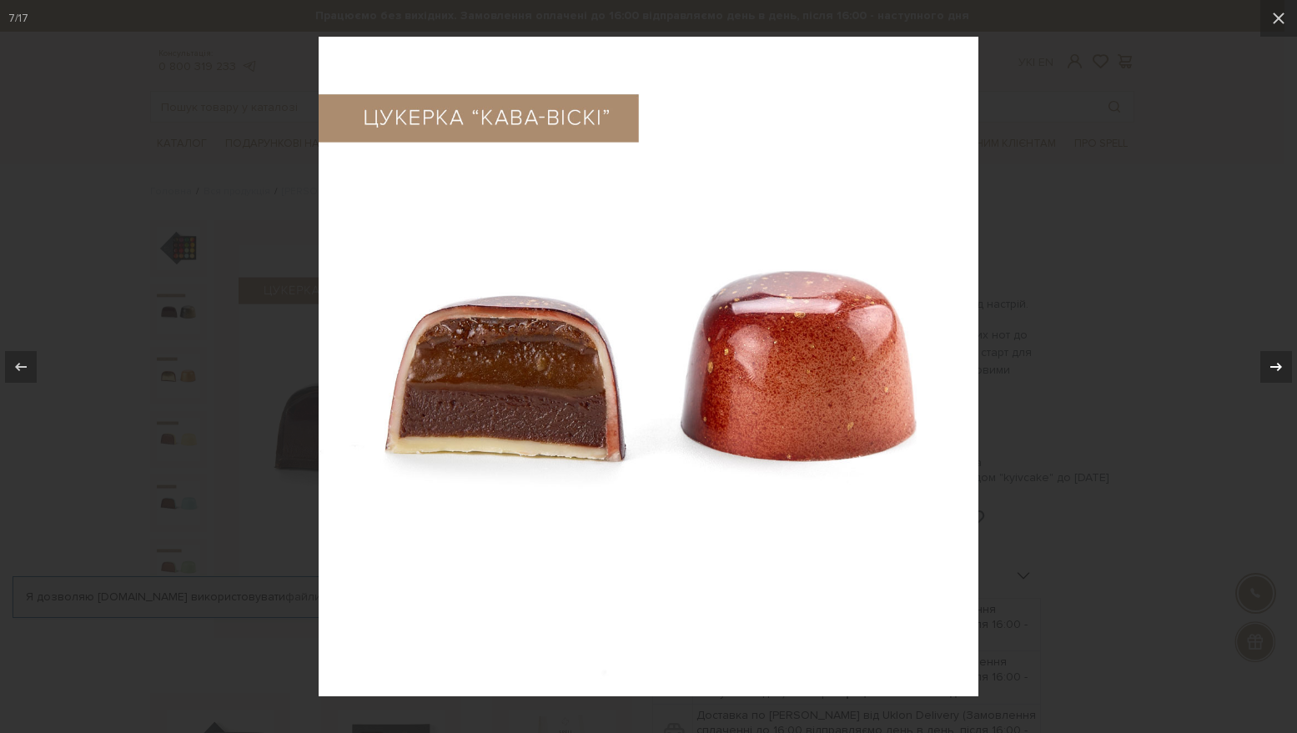
click at [1275, 370] on icon at bounding box center [1277, 367] width 20 height 20
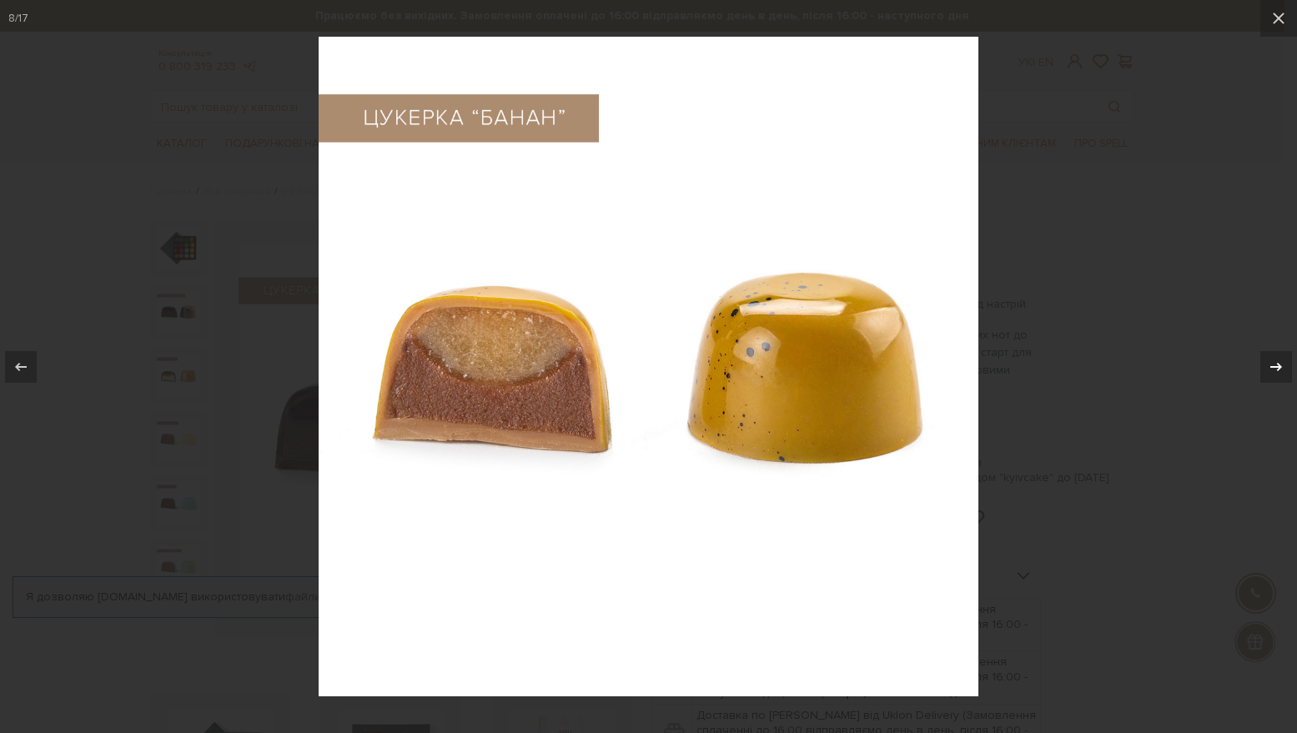
click at [1275, 370] on icon at bounding box center [1277, 367] width 20 height 20
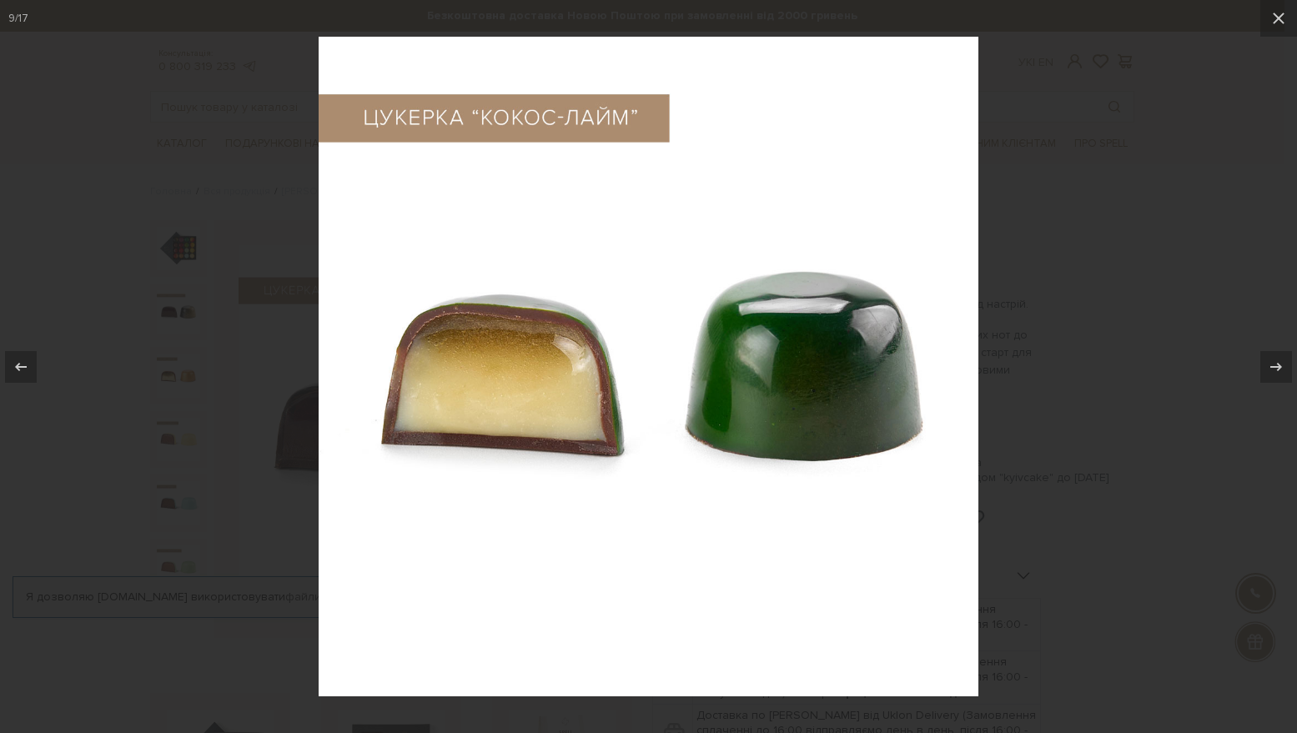
click at [1113, 198] on div at bounding box center [648, 366] width 1297 height 733
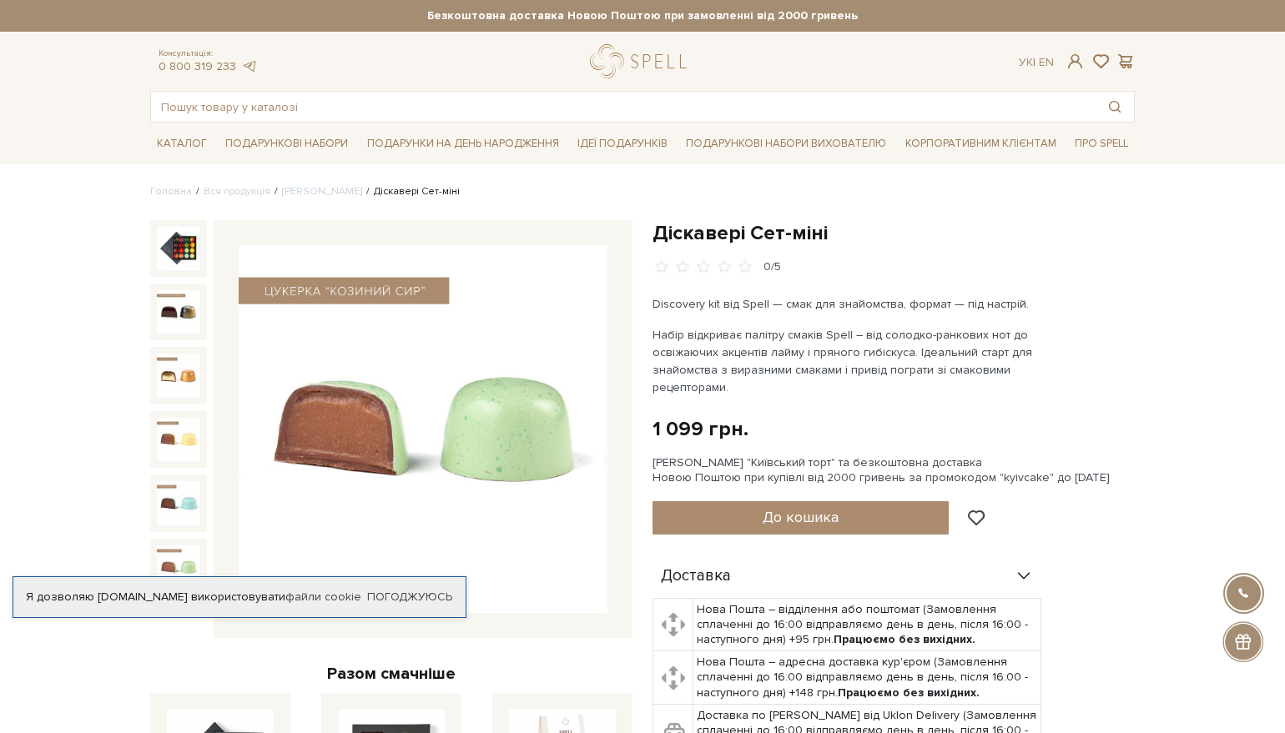
click at [176, 255] on img at bounding box center [178, 248] width 43 height 43
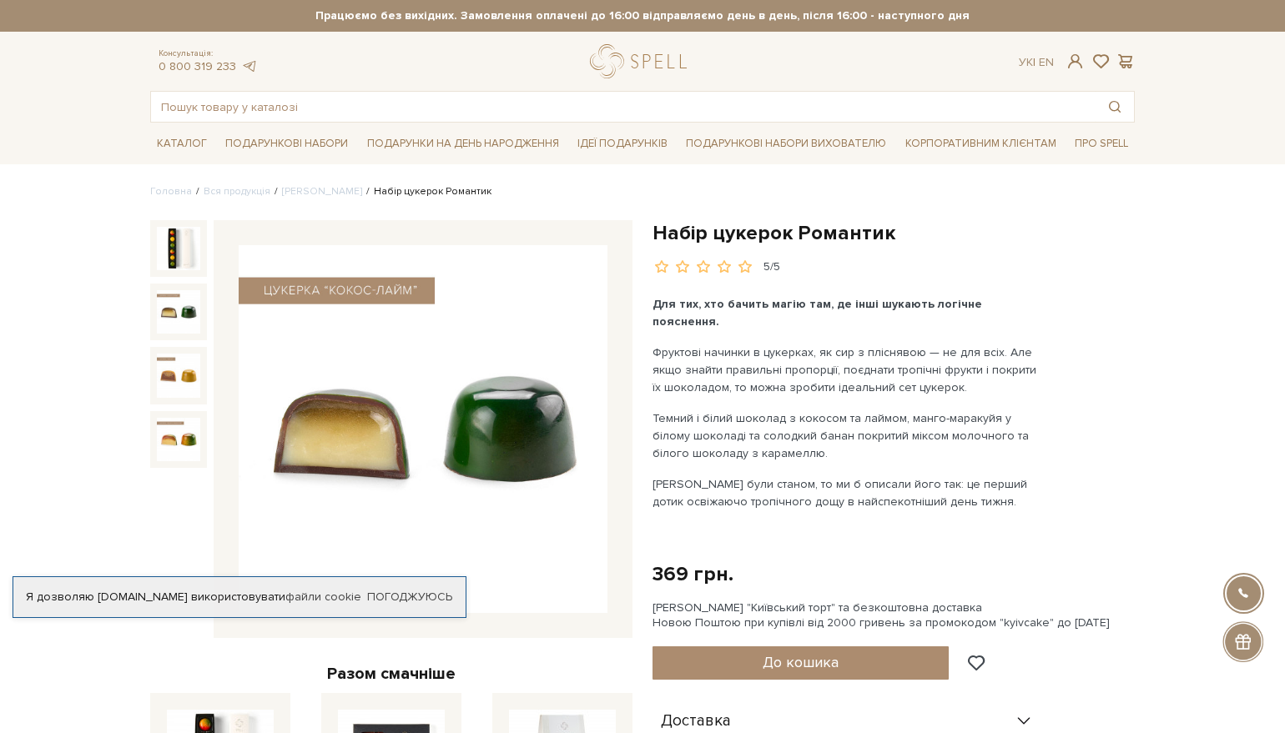
click at [164, 313] on img at bounding box center [178, 311] width 43 height 43
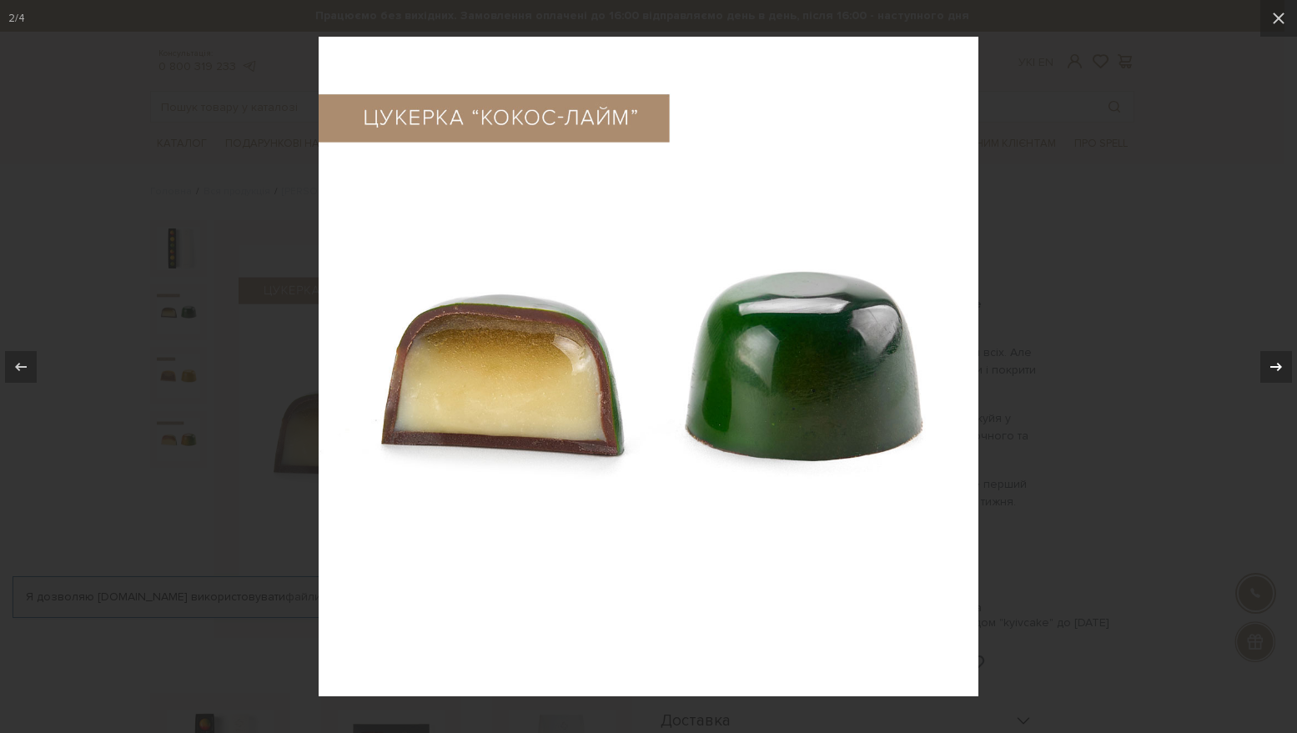
click at [1278, 360] on icon at bounding box center [1277, 367] width 20 height 20
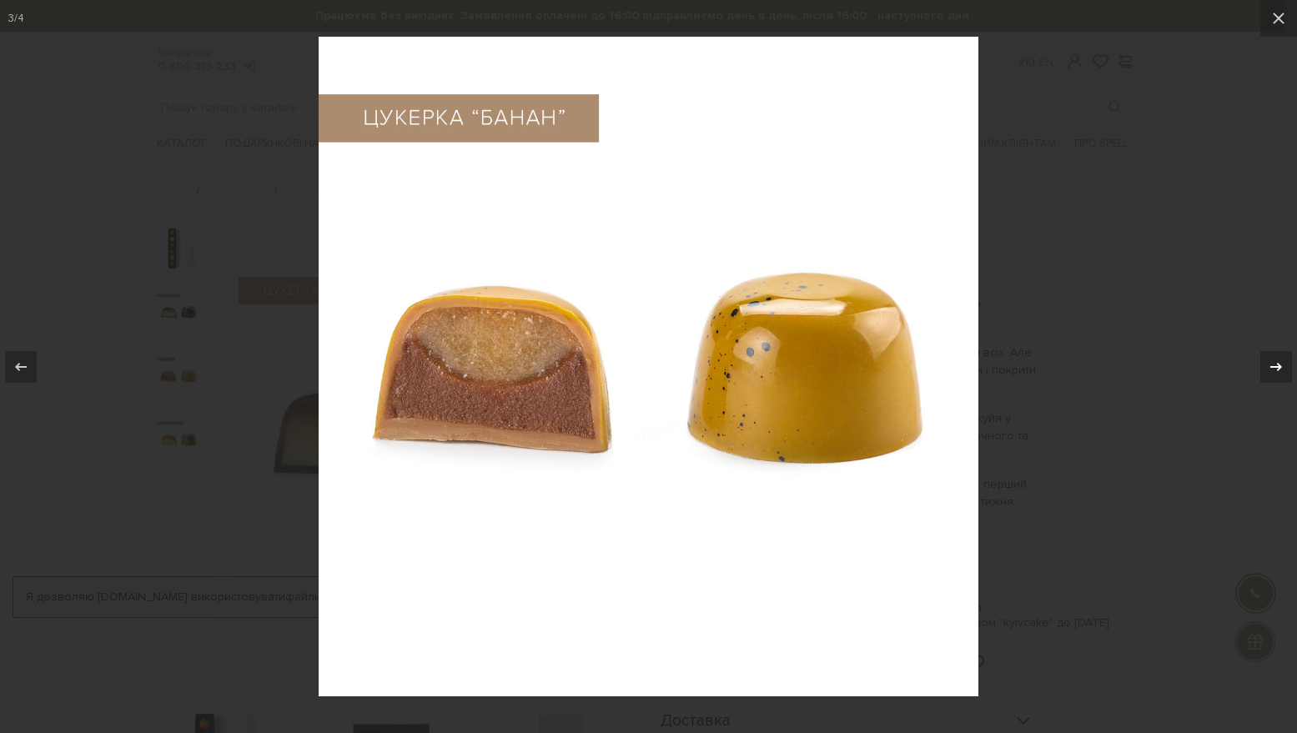
click at [1279, 363] on icon at bounding box center [1277, 367] width 20 height 20
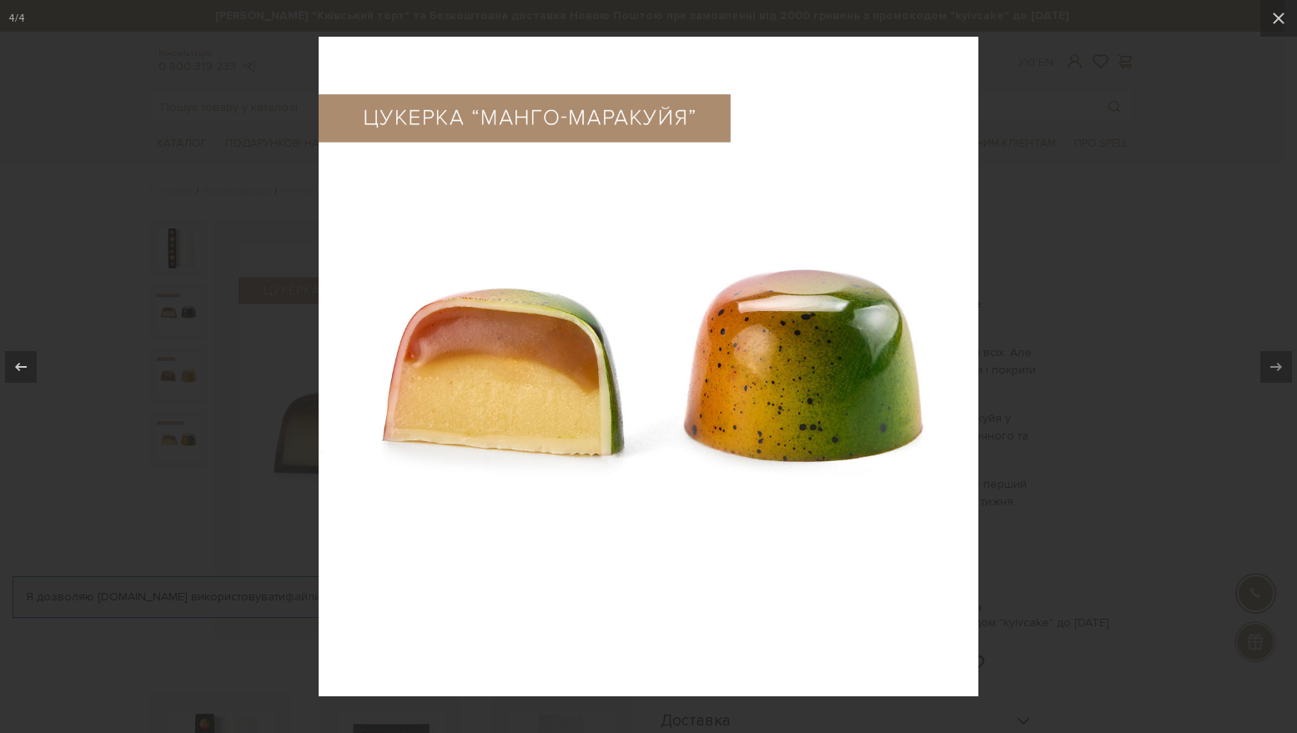
click at [1118, 252] on div at bounding box center [648, 366] width 1297 height 733
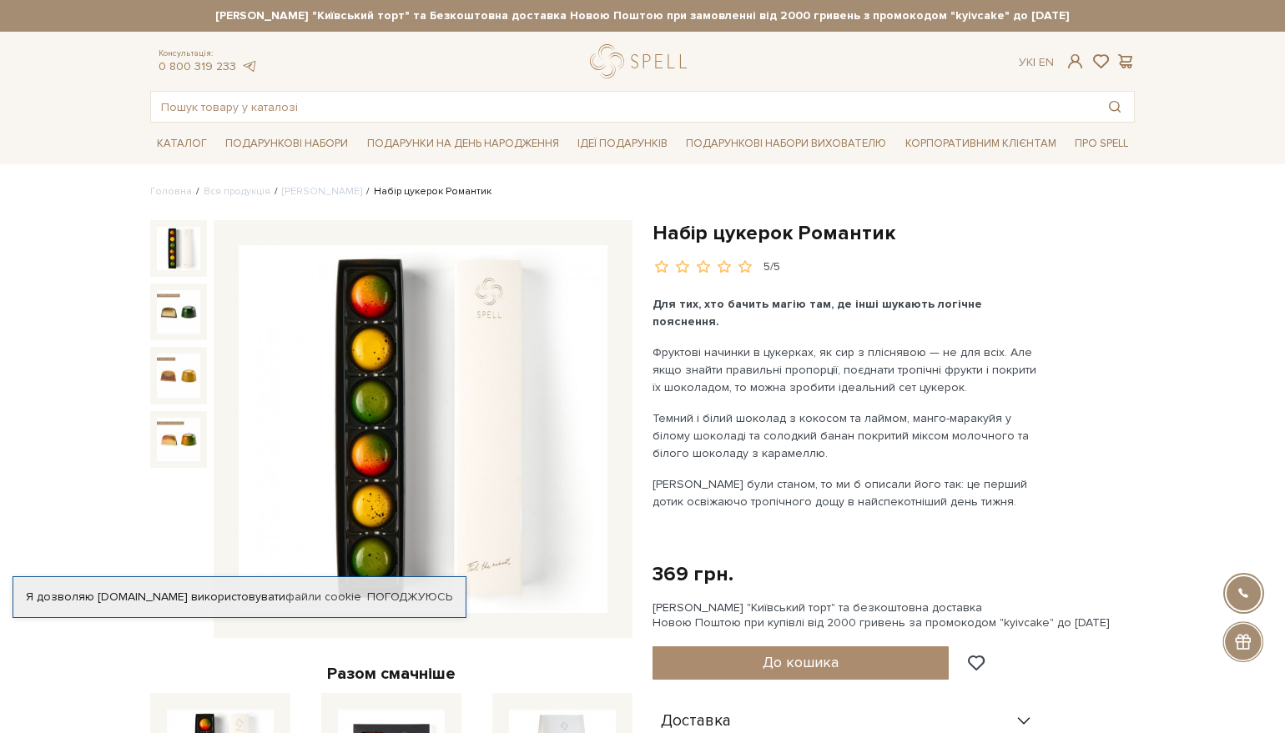
click at [162, 257] on img at bounding box center [178, 248] width 43 height 43
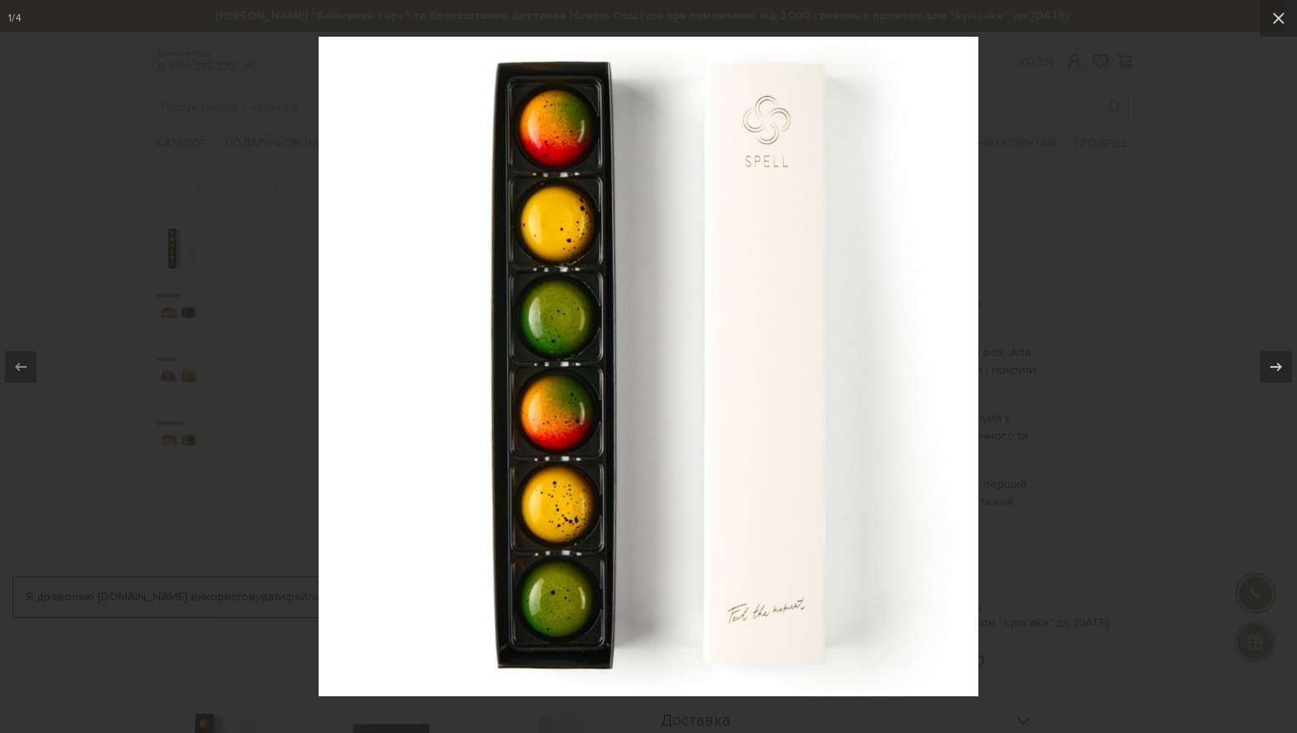
click at [1151, 239] on div at bounding box center [648, 366] width 1297 height 733
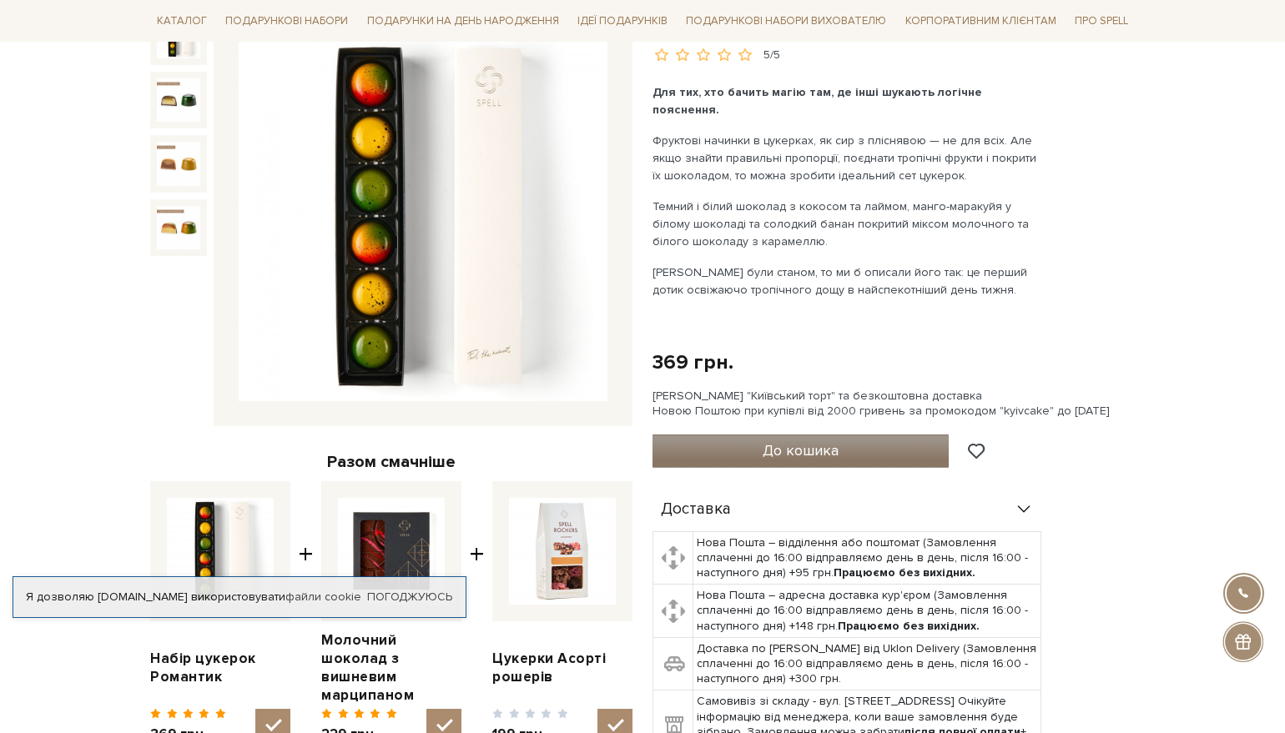
scroll to position [83, 0]
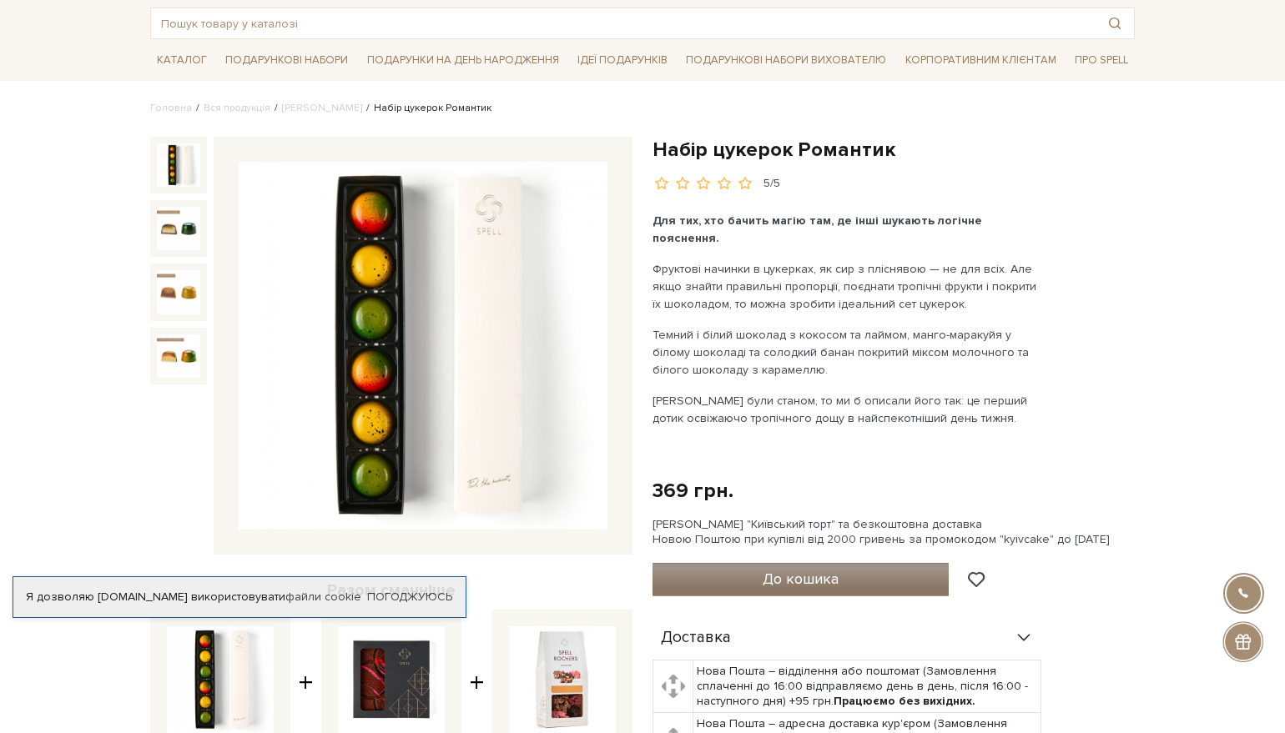
click at [848, 563] on button "До кошика" at bounding box center [800, 579] width 296 height 33
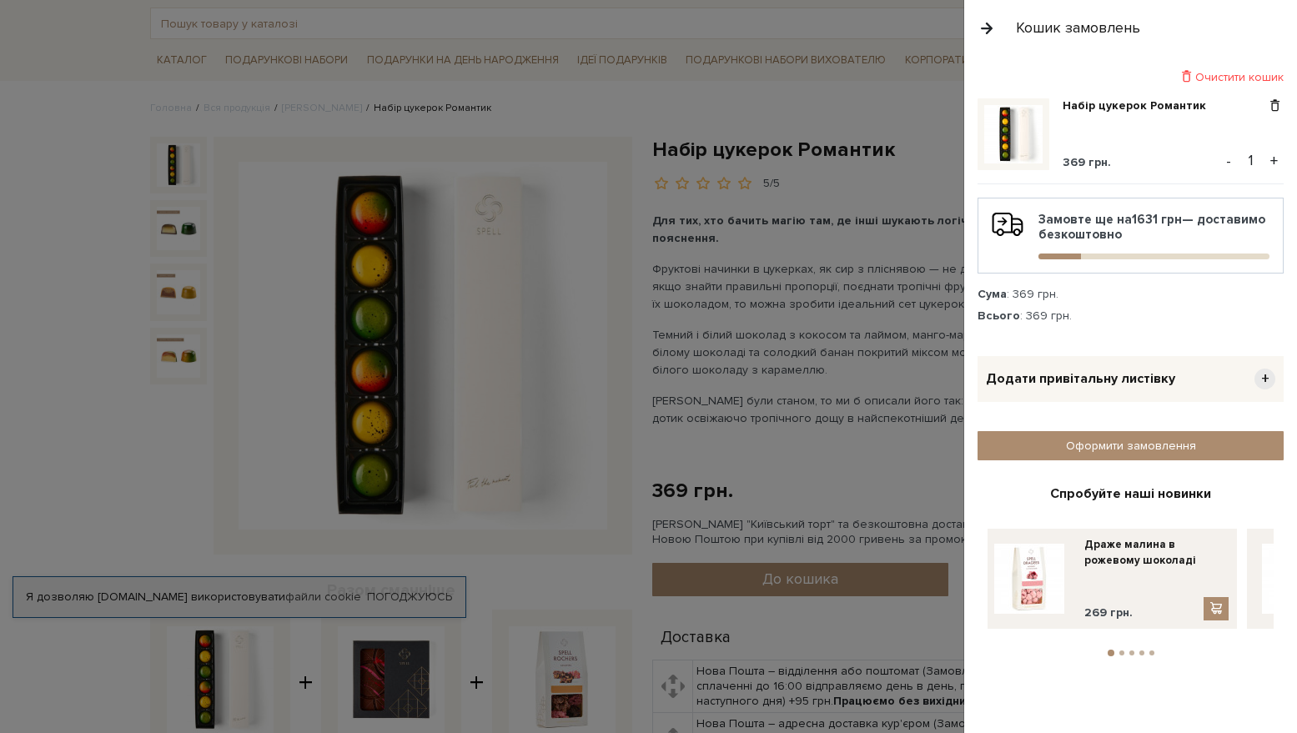
click at [1272, 159] on button "+" at bounding box center [1274, 161] width 19 height 25
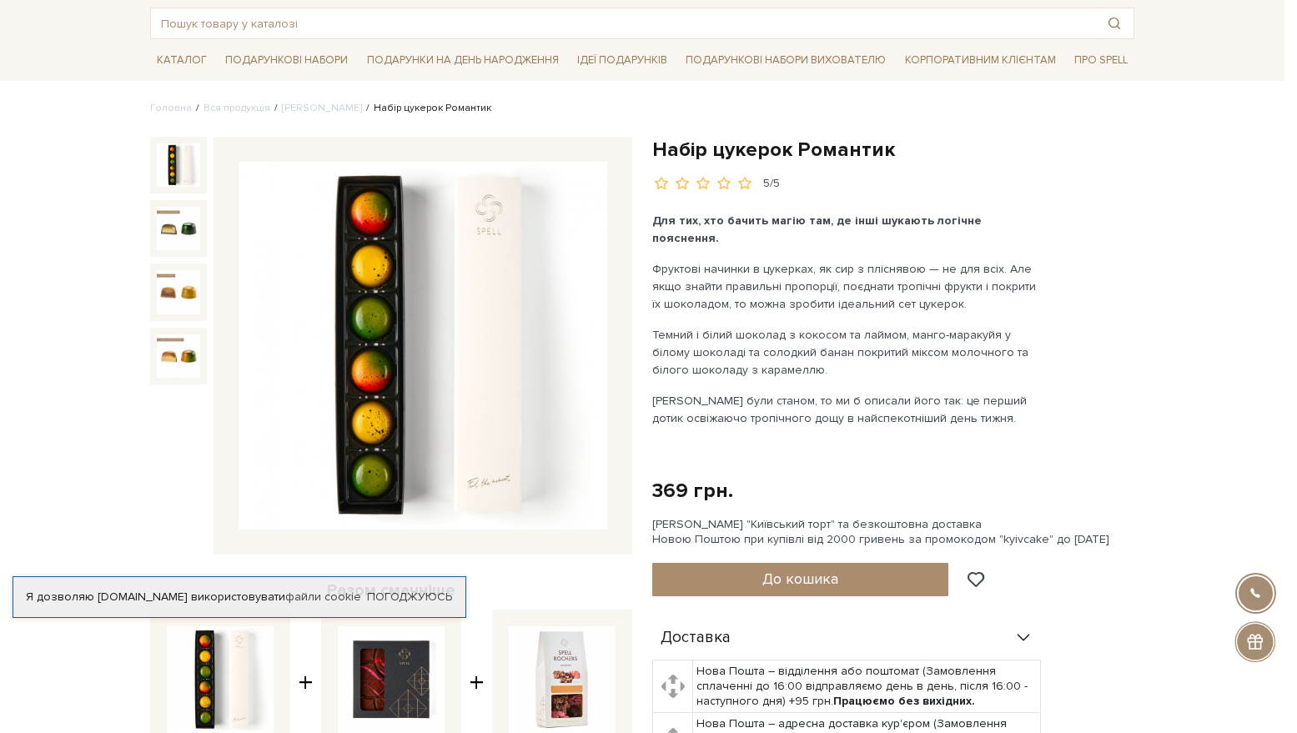
click at [714, 344] on div at bounding box center [648, 366] width 1297 height 733
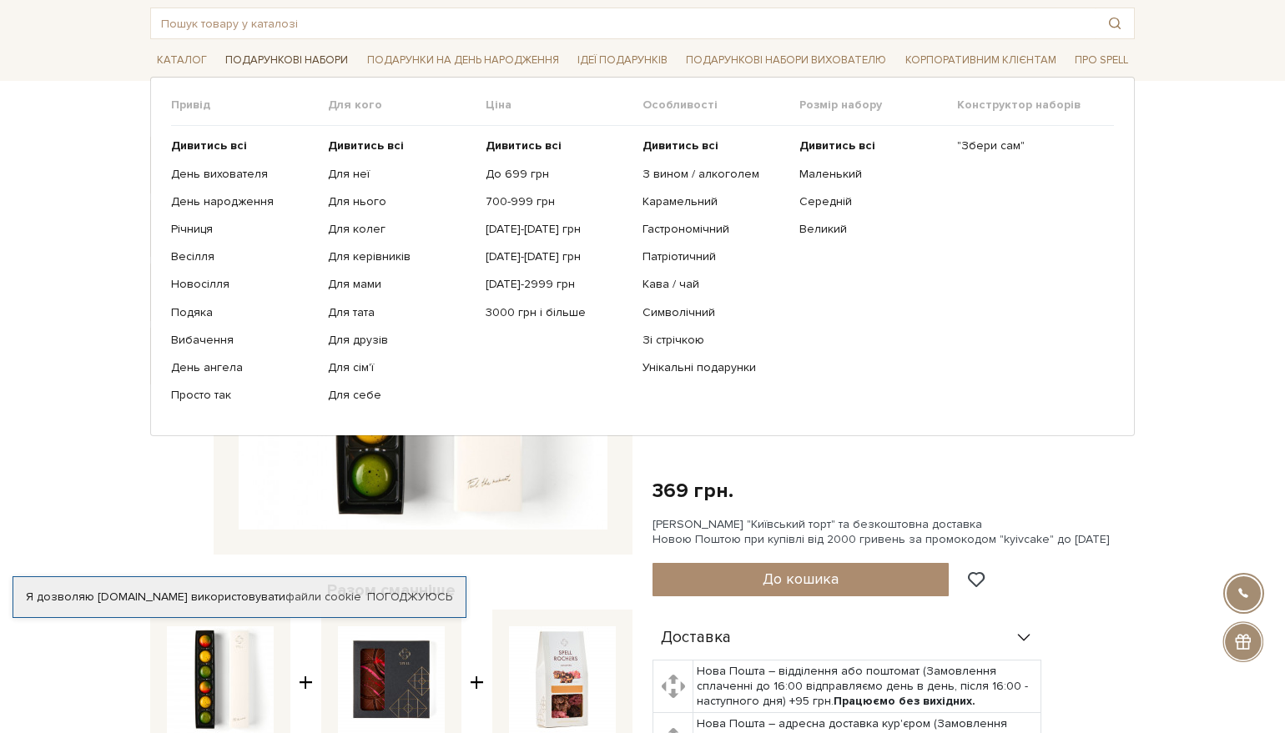
click at [317, 58] on link "Подарункові набори" at bounding box center [287, 61] width 136 height 26
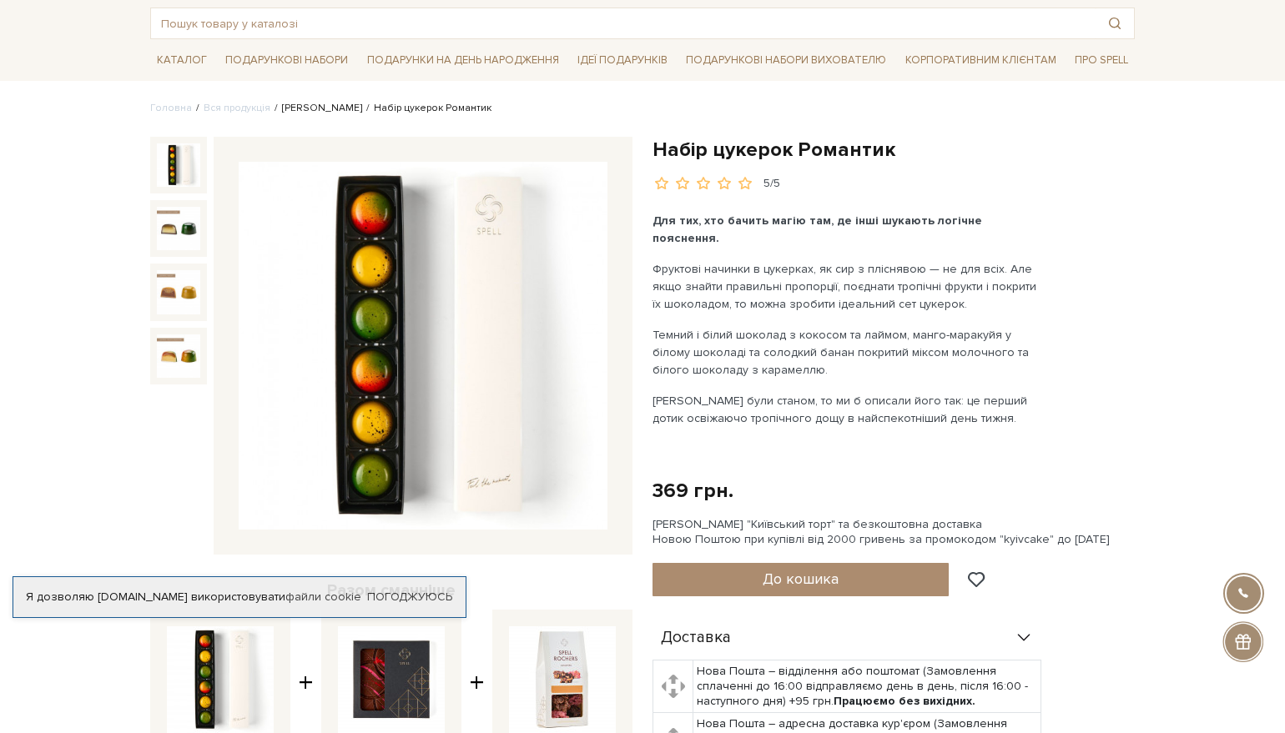
click at [299, 111] on link "[PERSON_NAME]" at bounding box center [322, 108] width 80 height 13
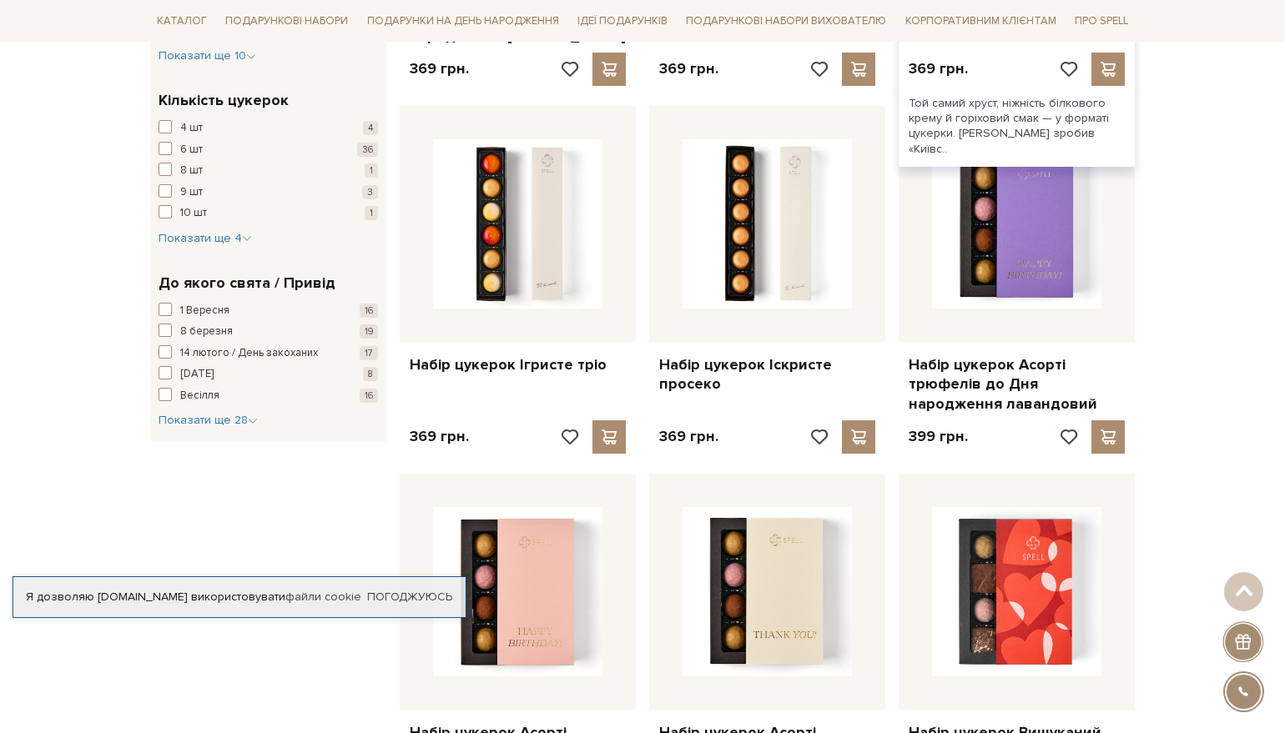
scroll to position [1335, 0]
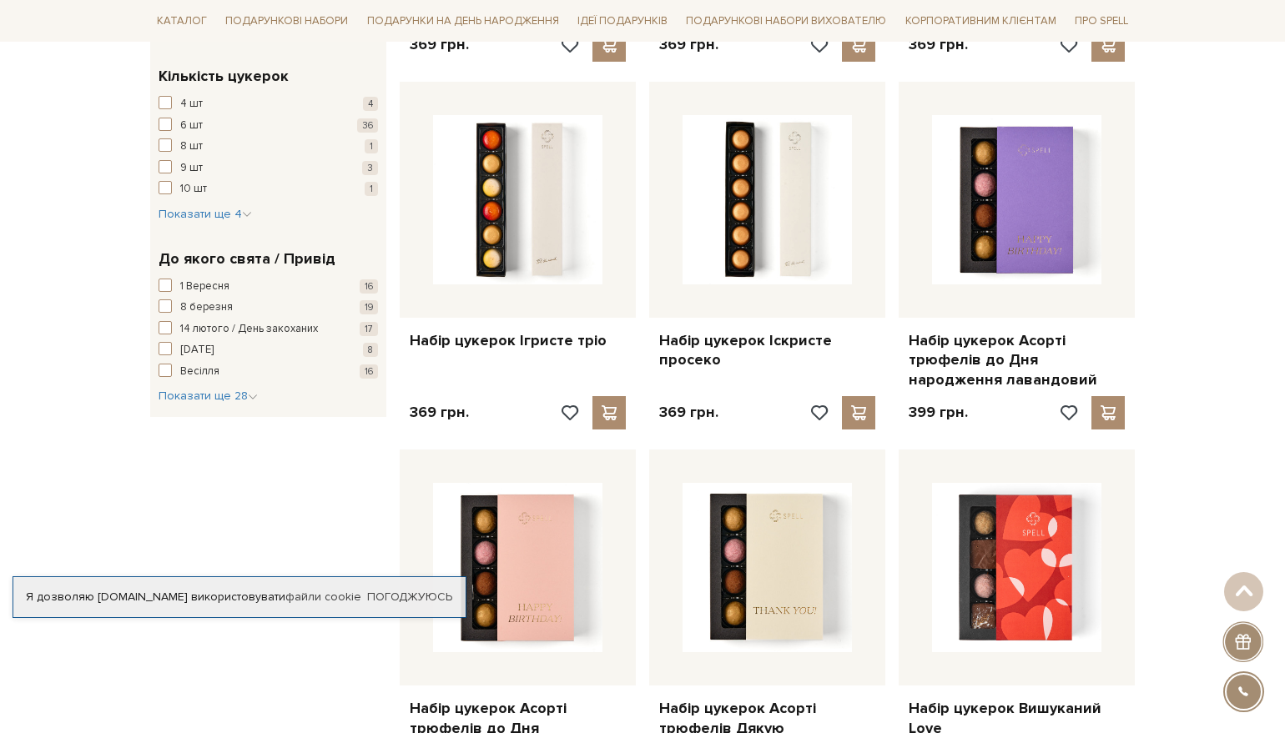
click at [1200, 328] on div "Головна Вся продукція Сети цукерок Набори цукерок для будь-якого свята Фільтри …" at bounding box center [642, 732] width 1285 height 3767
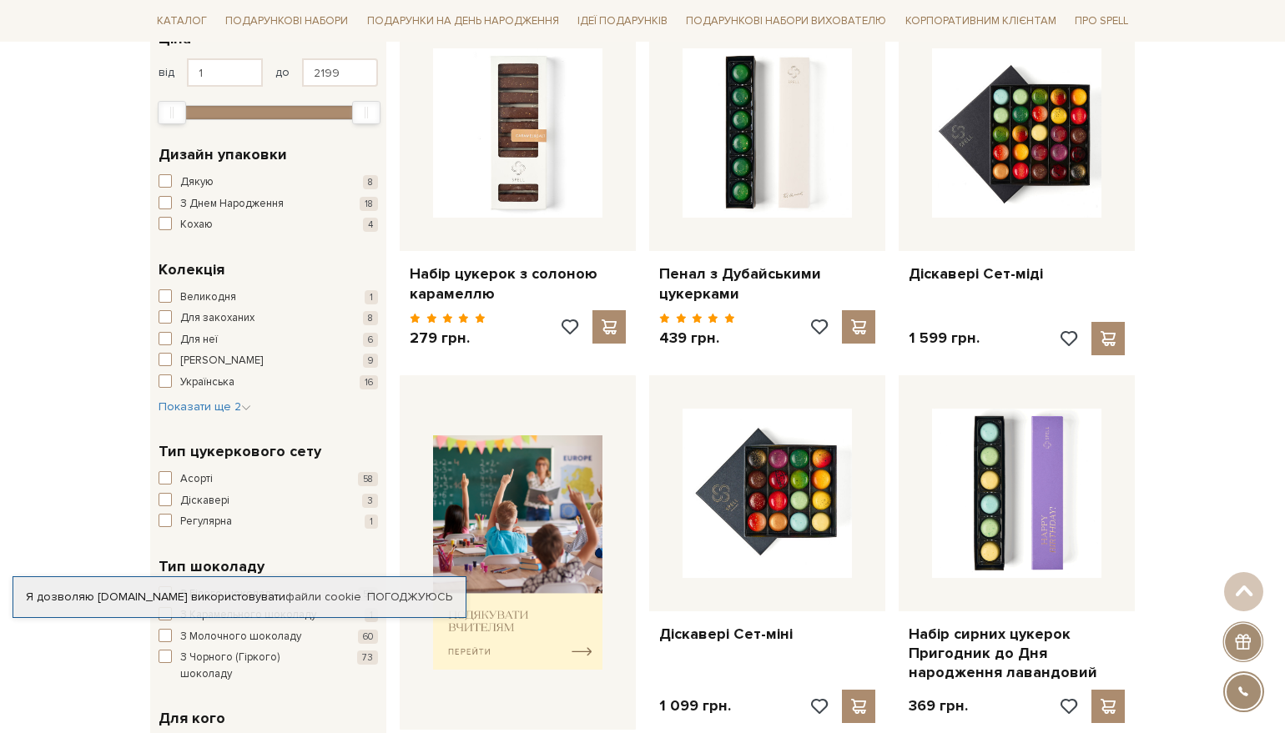
scroll to position [0, 0]
